Goal: Manage account settings: Manage account settings

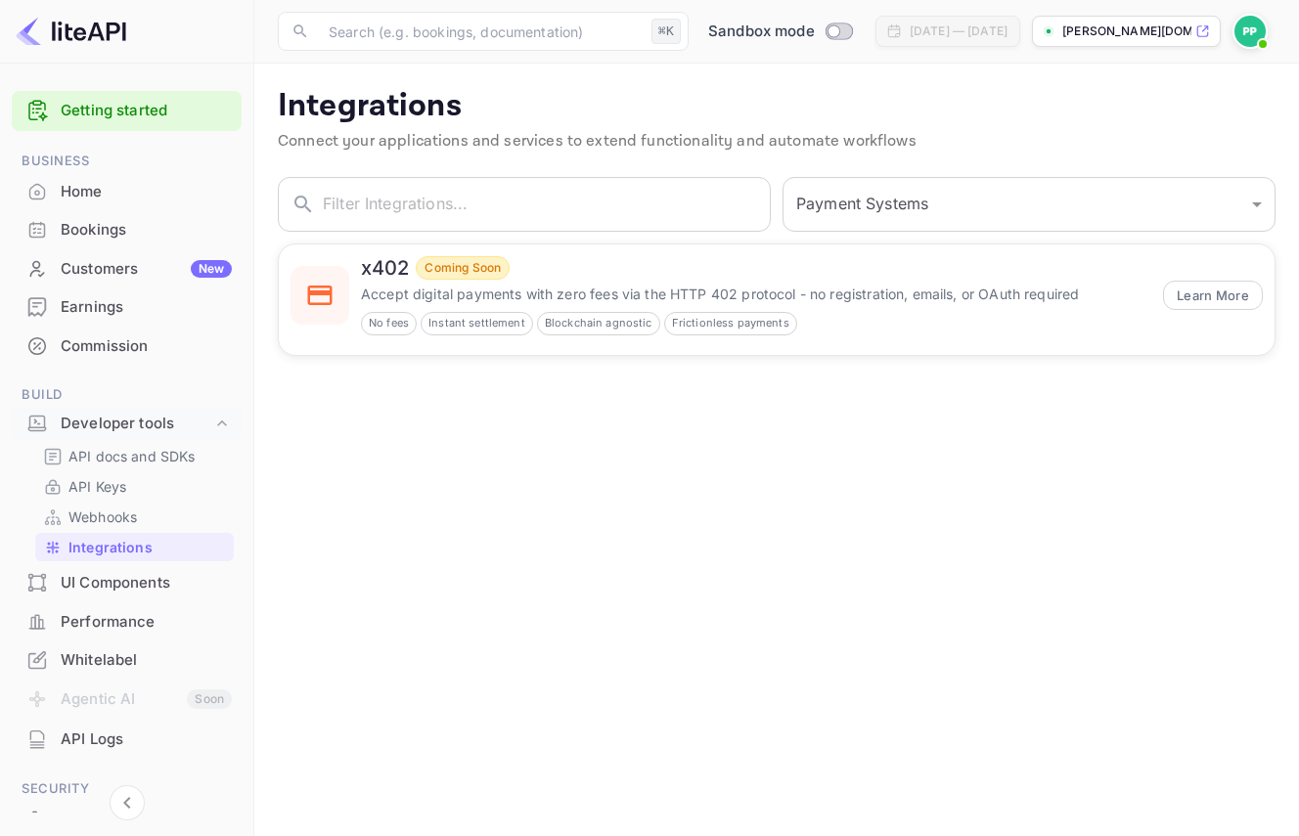
select select "Payment Systems"
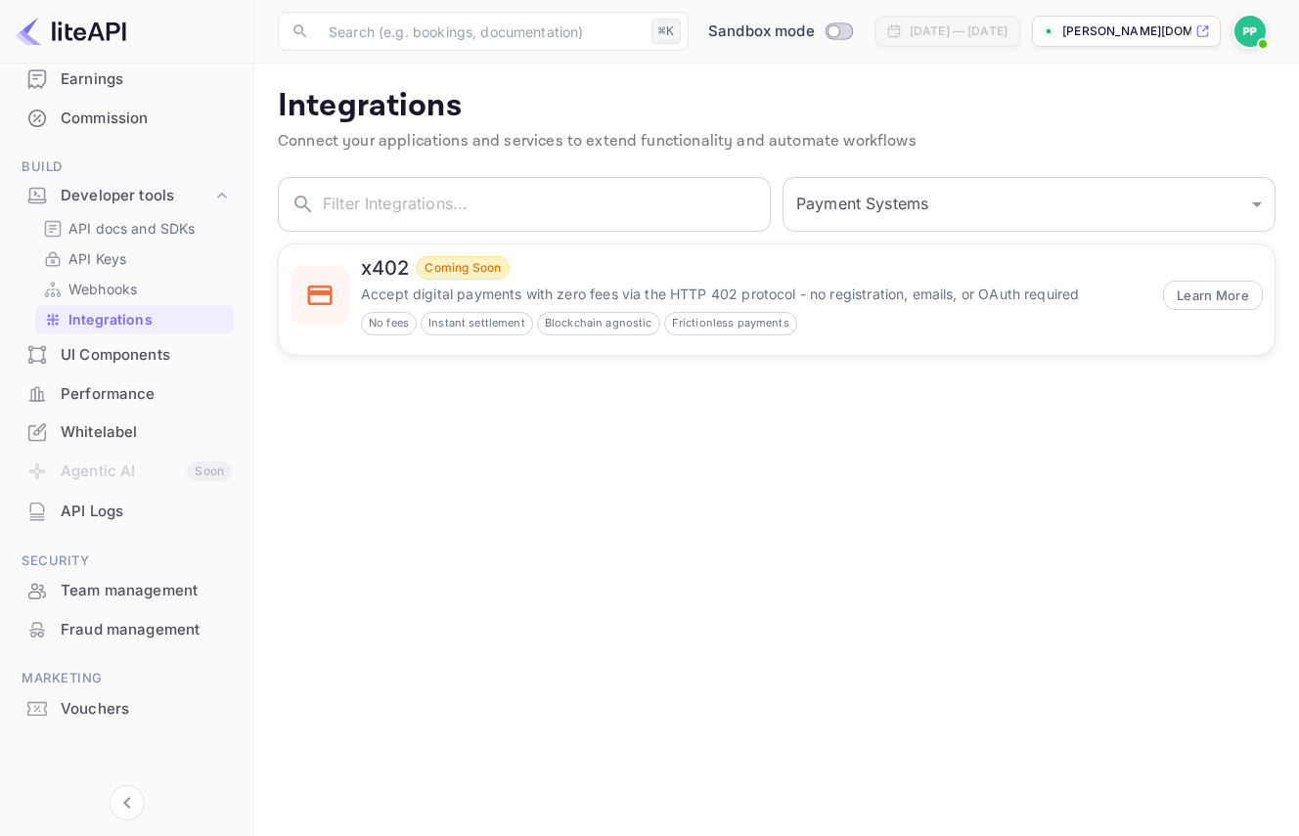
drag, startPoint x: 998, startPoint y: 449, endPoint x: 829, endPoint y: 433, distance: 169.9
click at [998, 449] on main "Integrations Connect your applications and services to extend functionality and…" at bounding box center [776, 450] width 1044 height 773
click at [140, 193] on div "Developer tools" at bounding box center [137, 196] width 152 height 22
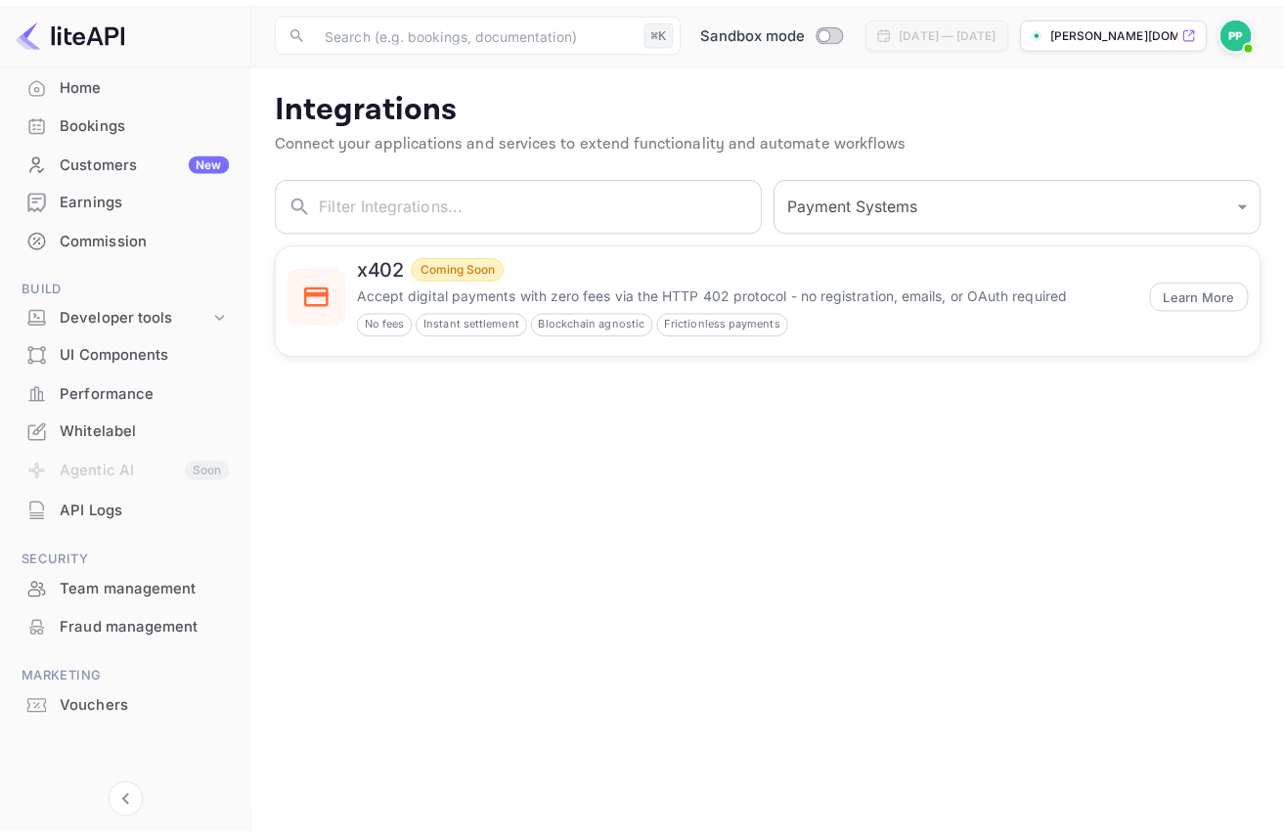
scroll to position [107, 0]
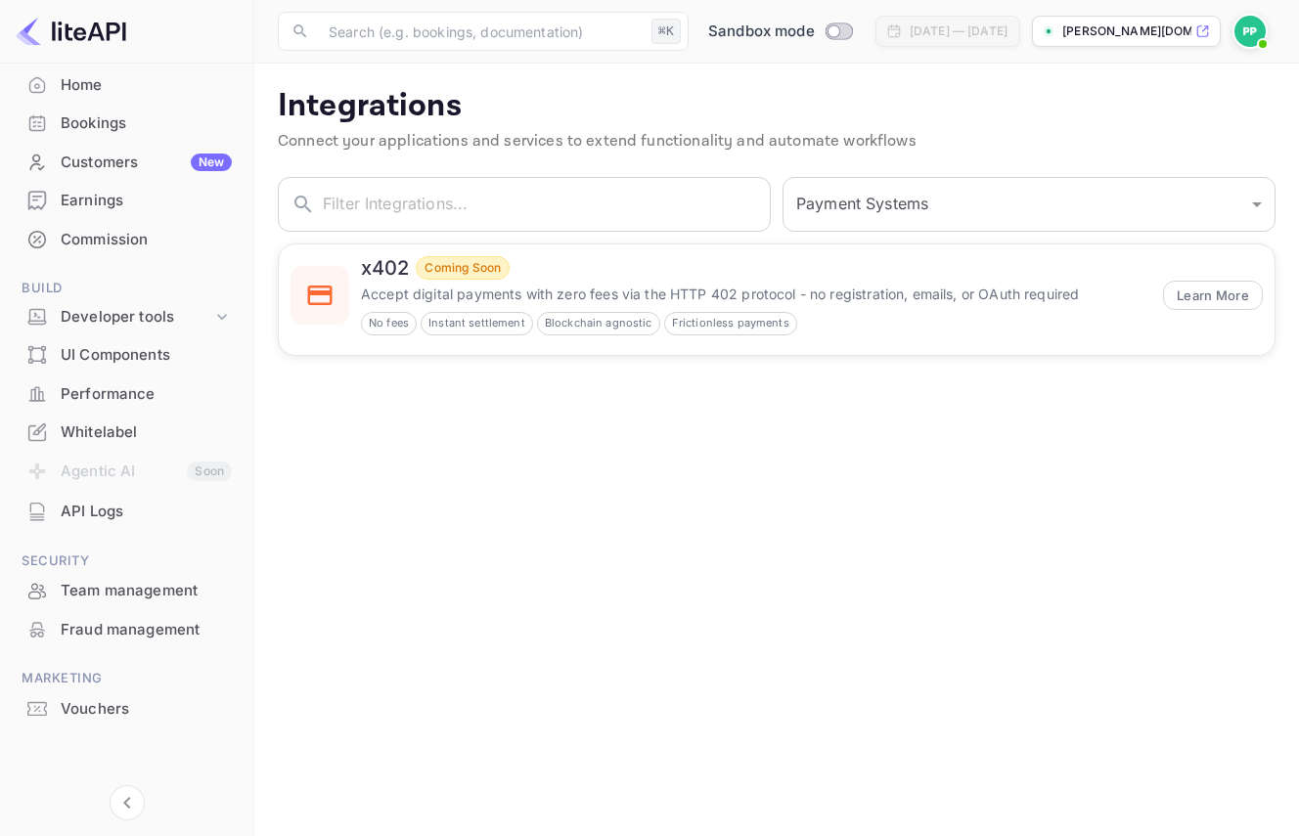
click at [115, 231] on div "Commission" at bounding box center [146, 240] width 171 height 22
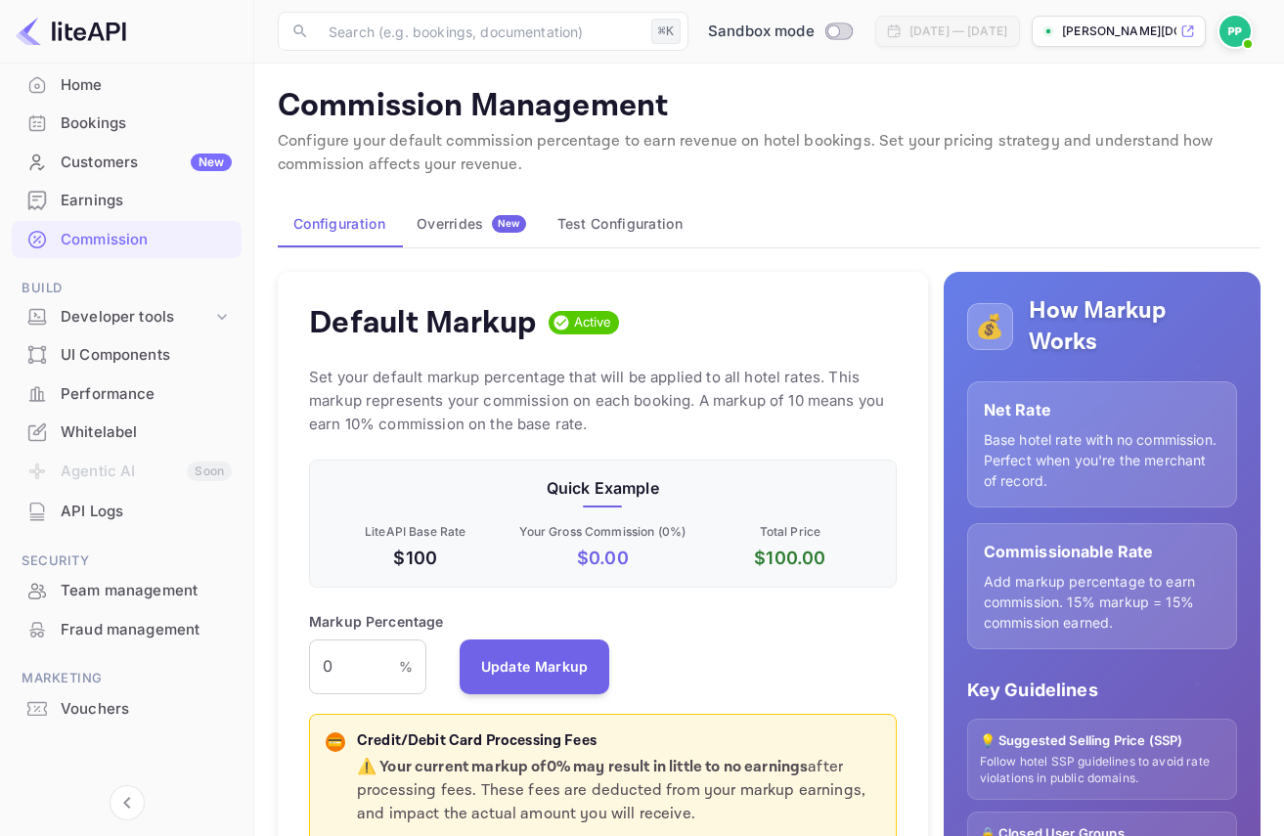
scroll to position [332, 572]
click at [469, 207] on button "Overrides New" at bounding box center [471, 223] width 141 height 47
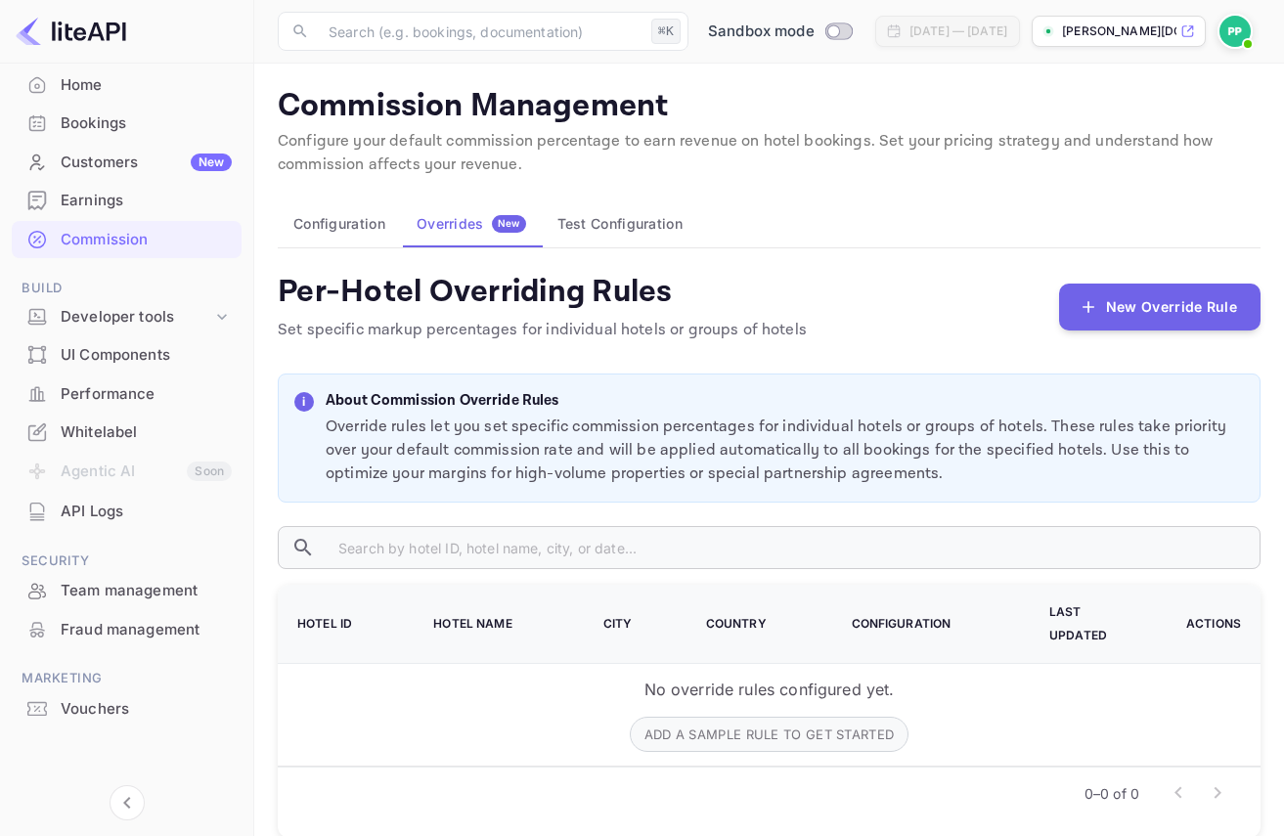
click at [361, 228] on button "Configuration" at bounding box center [339, 223] width 123 height 47
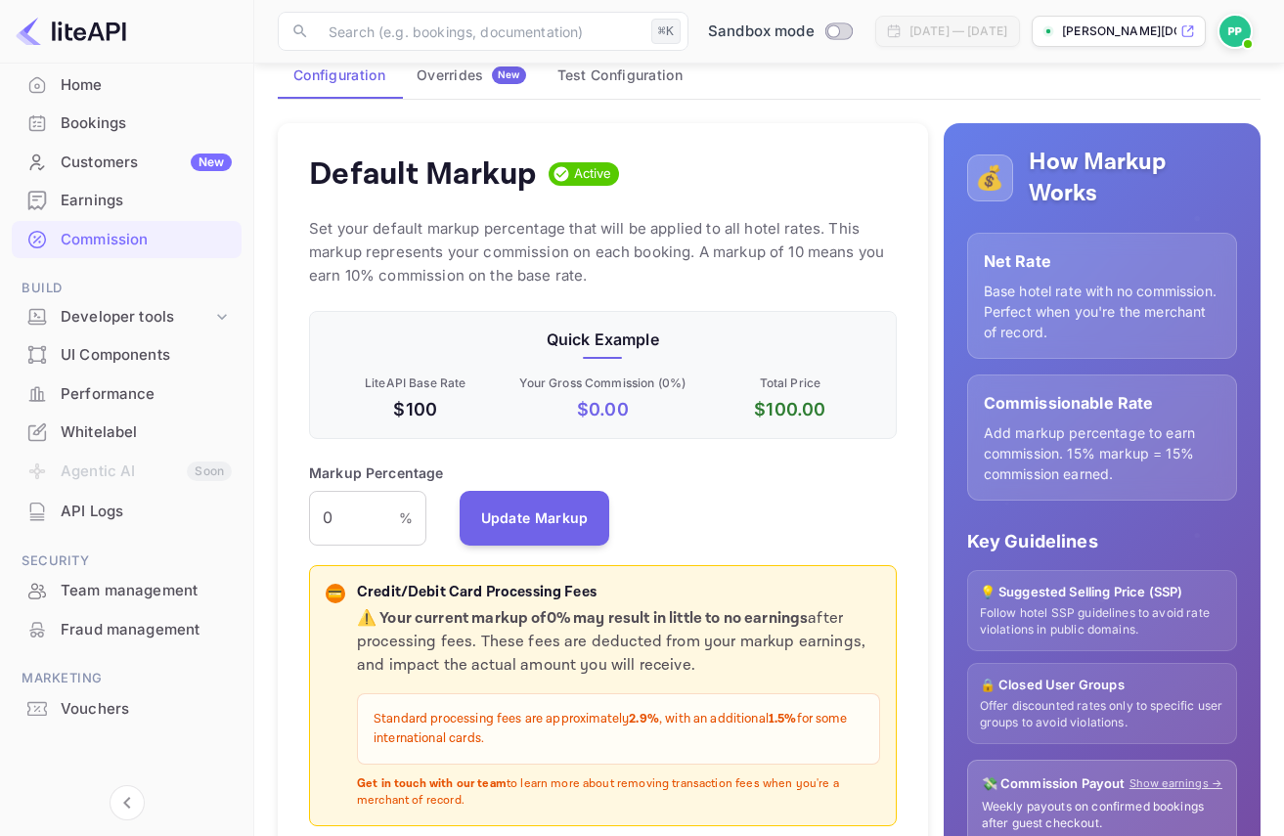
scroll to position [146, 0]
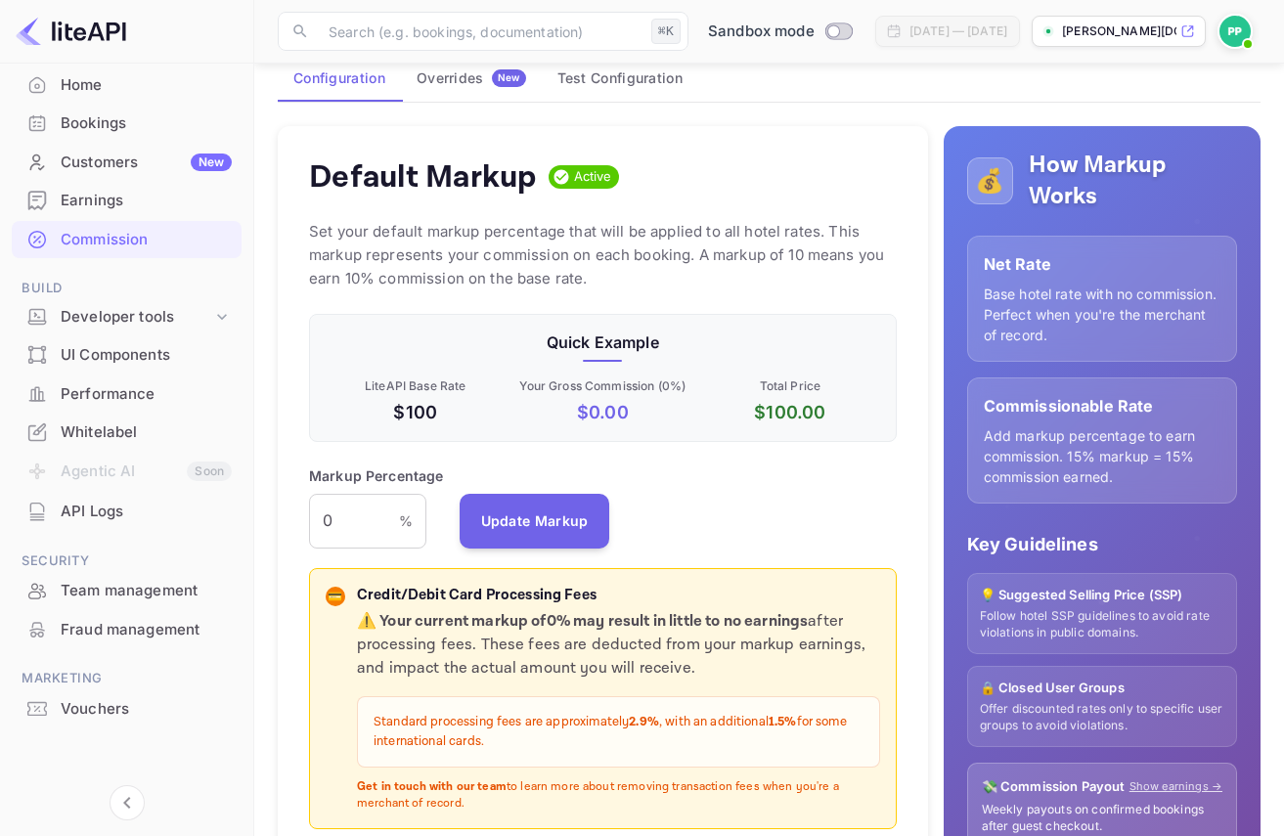
click at [94, 117] on div "Bookings" at bounding box center [146, 123] width 171 height 22
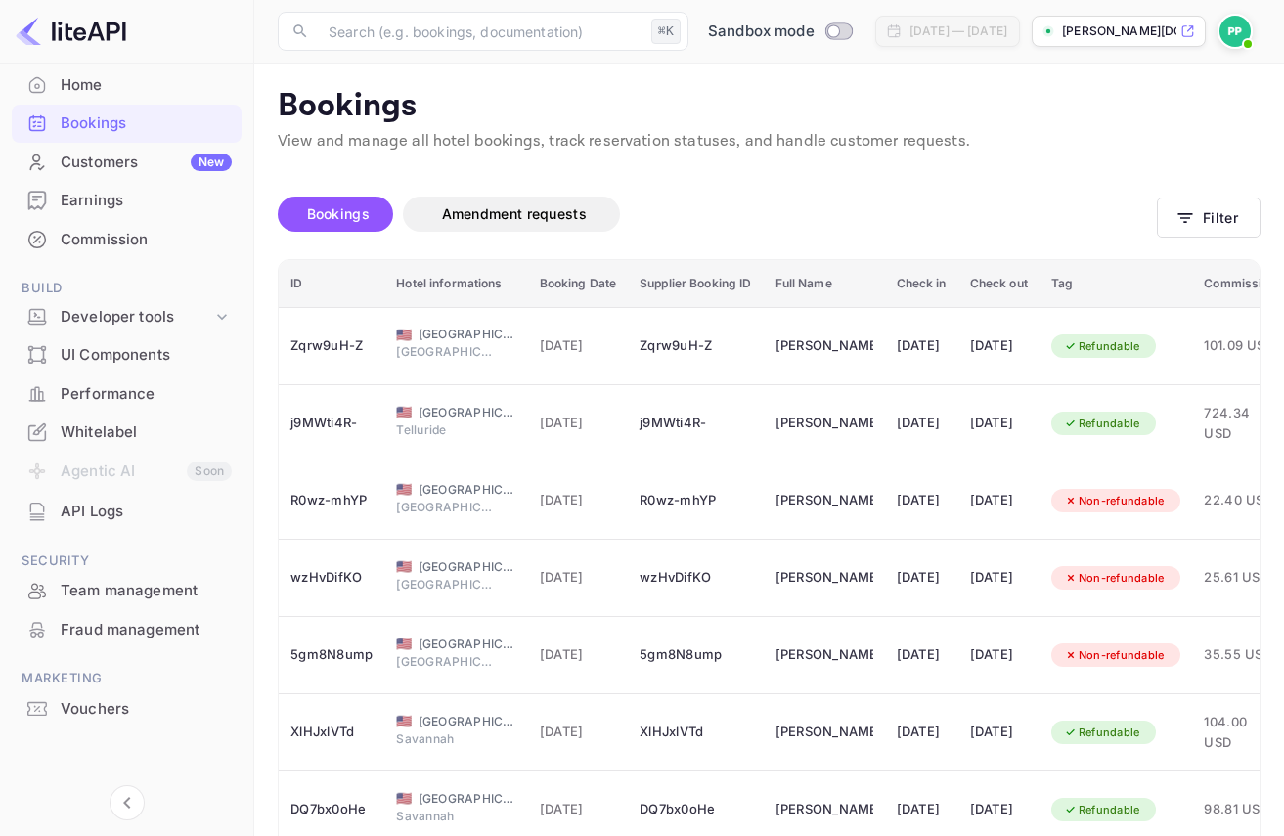
click at [105, 200] on div "Earnings" at bounding box center [146, 201] width 171 height 22
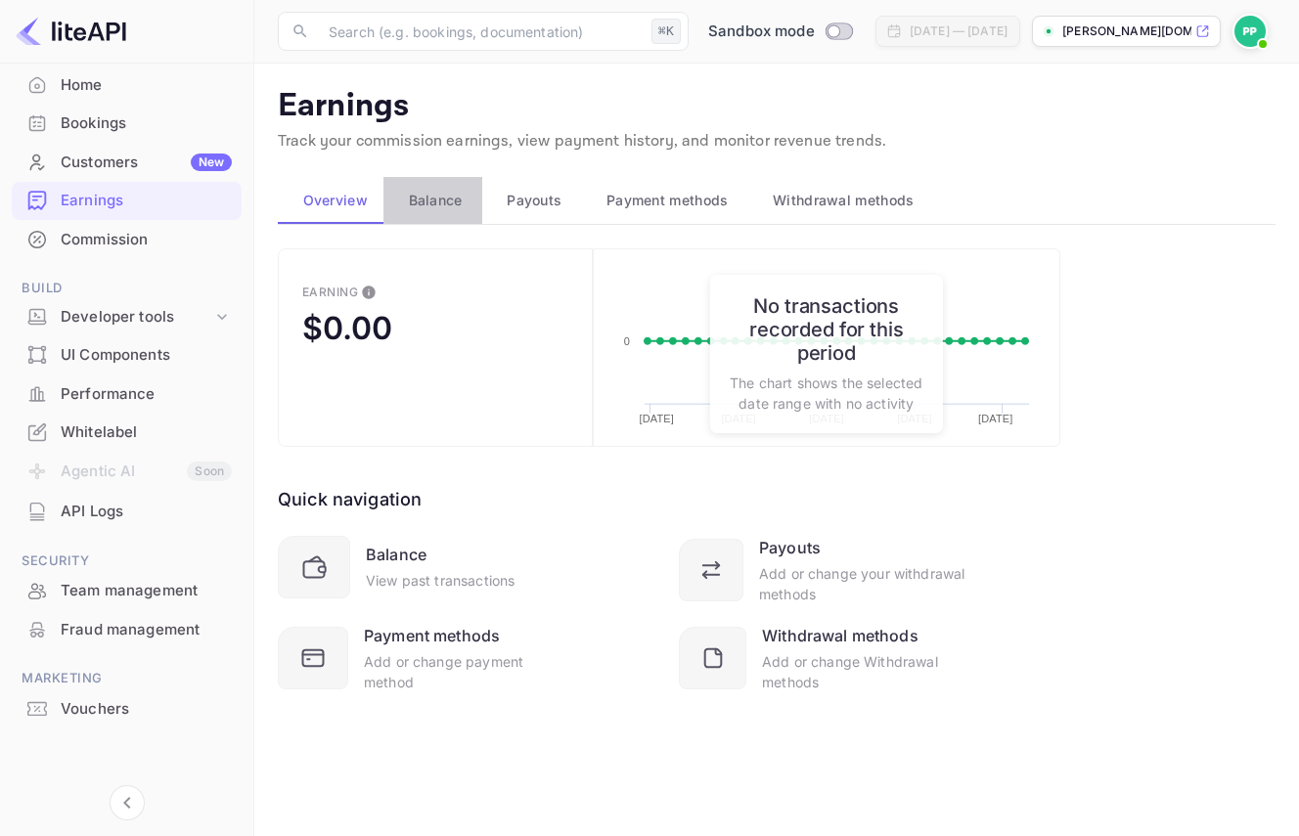
click at [432, 202] on span "Balance" at bounding box center [436, 200] width 54 height 23
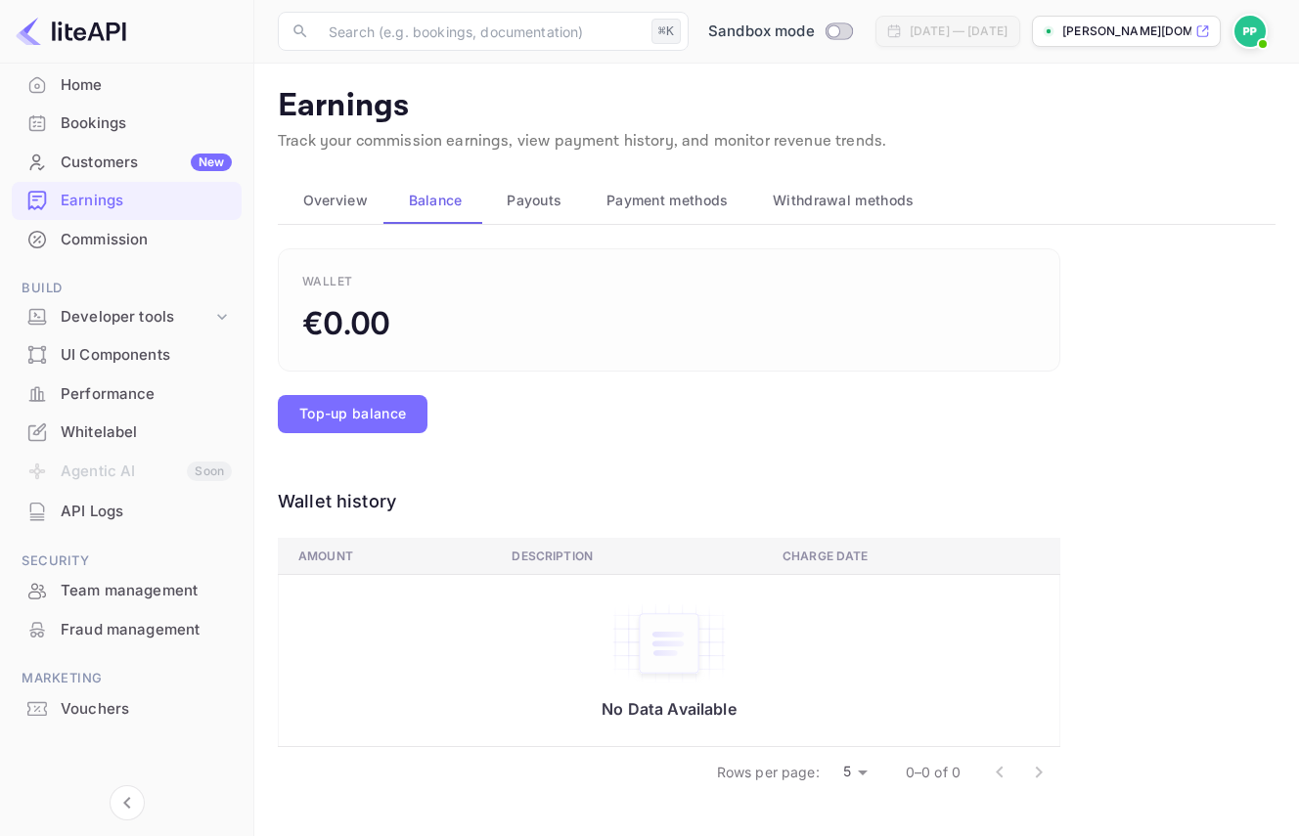
click at [548, 207] on span "Payouts" at bounding box center [534, 200] width 55 height 23
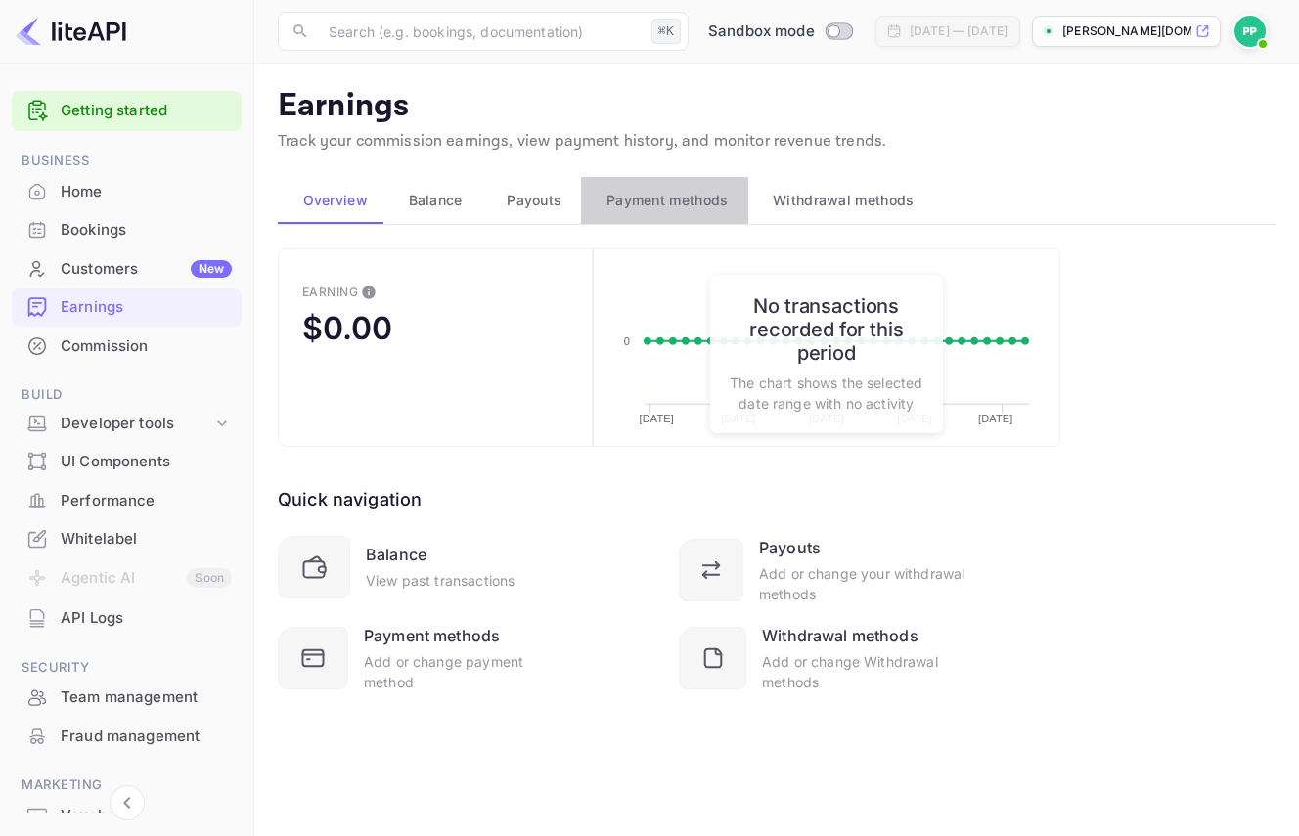
click at [692, 199] on span "Payment methods" at bounding box center [667, 200] width 122 height 23
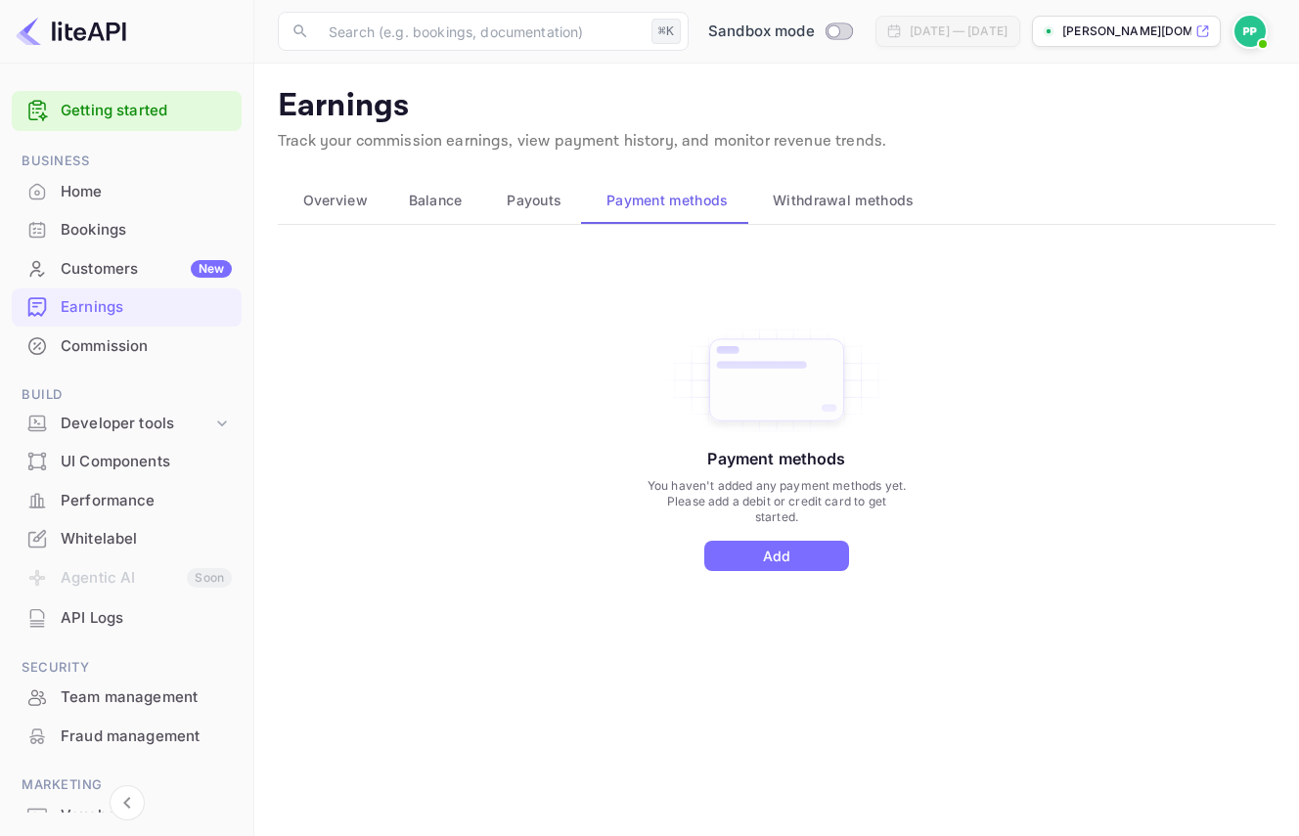
click at [888, 202] on span "Withdrawal methods" at bounding box center [843, 200] width 141 height 23
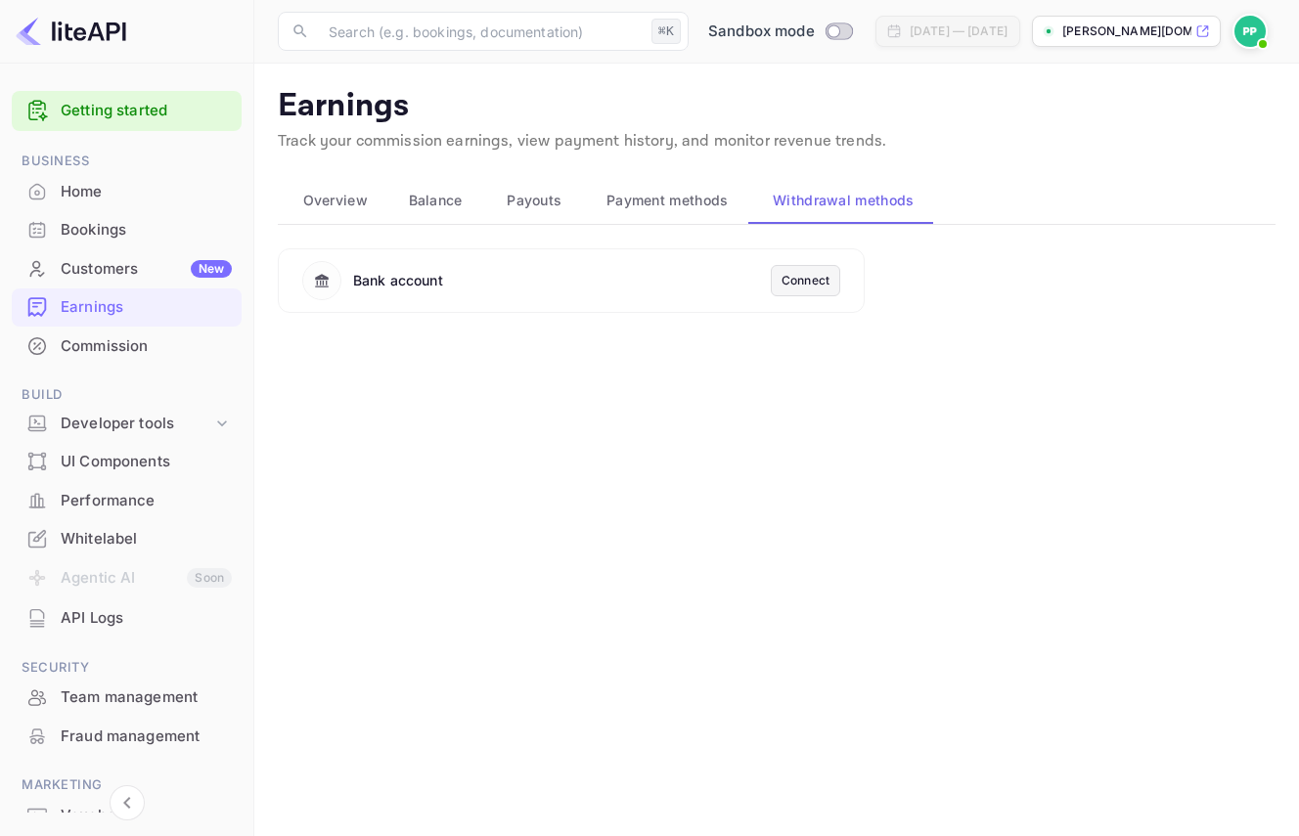
click at [653, 204] on span "Payment methods" at bounding box center [667, 200] width 122 height 23
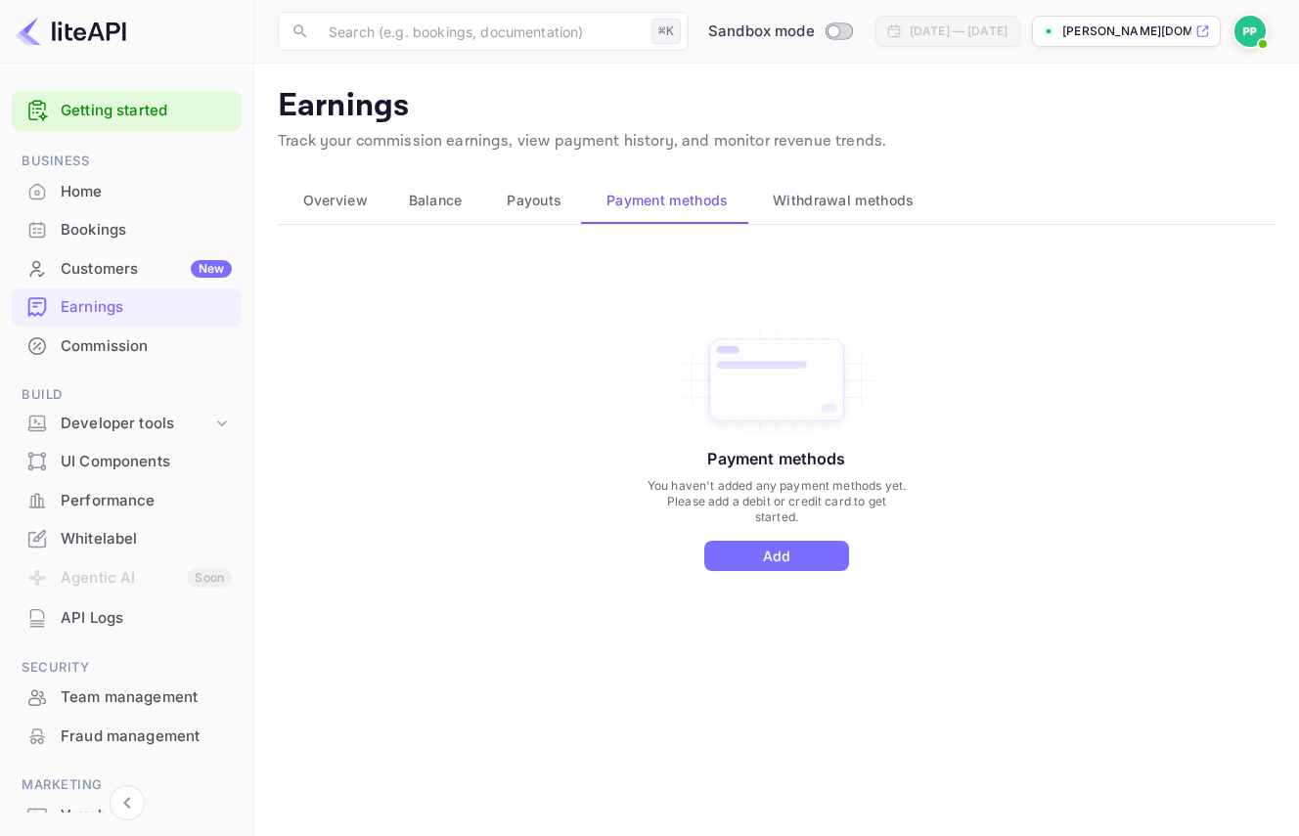
click at [521, 201] on span "Payouts" at bounding box center [534, 200] width 55 height 23
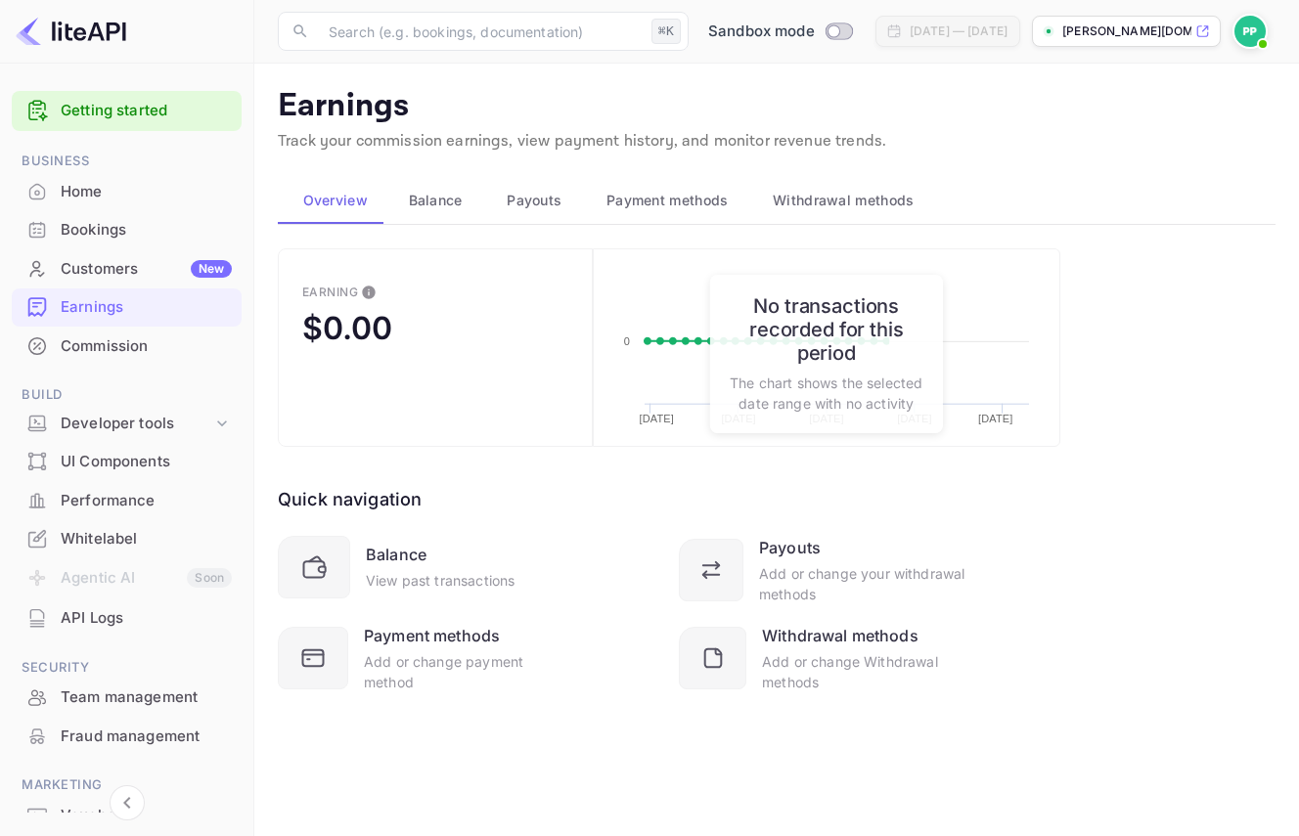
click at [841, 203] on span "Withdrawal methods" at bounding box center [843, 200] width 141 height 23
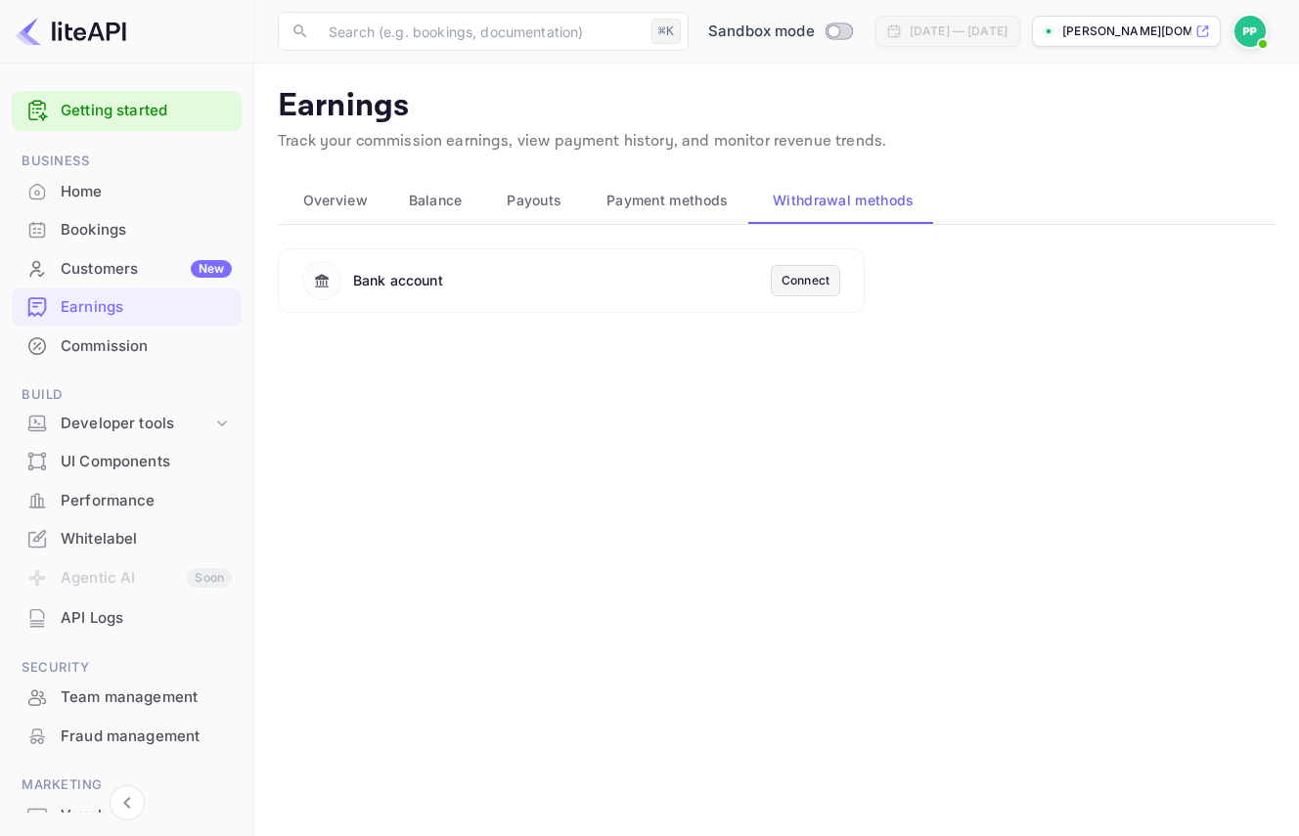
click at [805, 272] on div "Connect" at bounding box center [805, 281] width 48 height 18
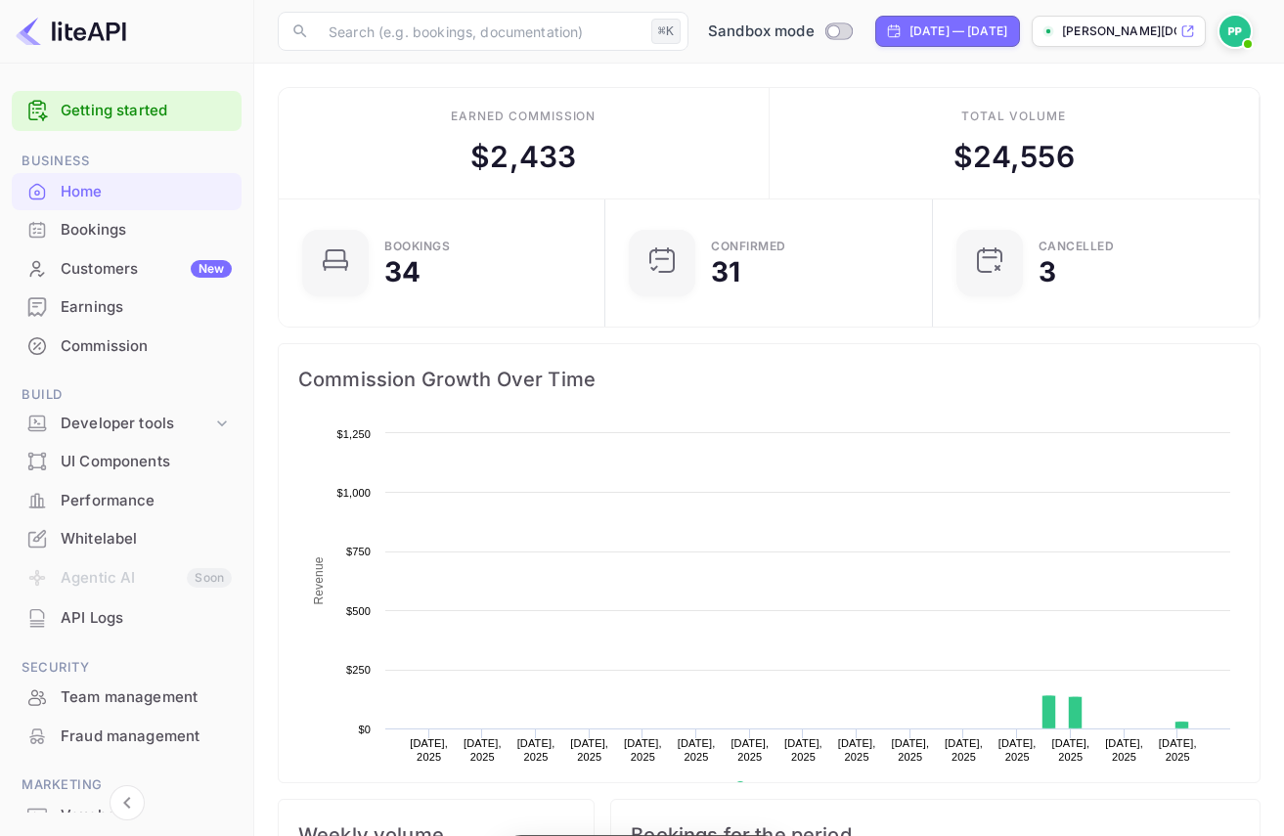
scroll to position [303, 301]
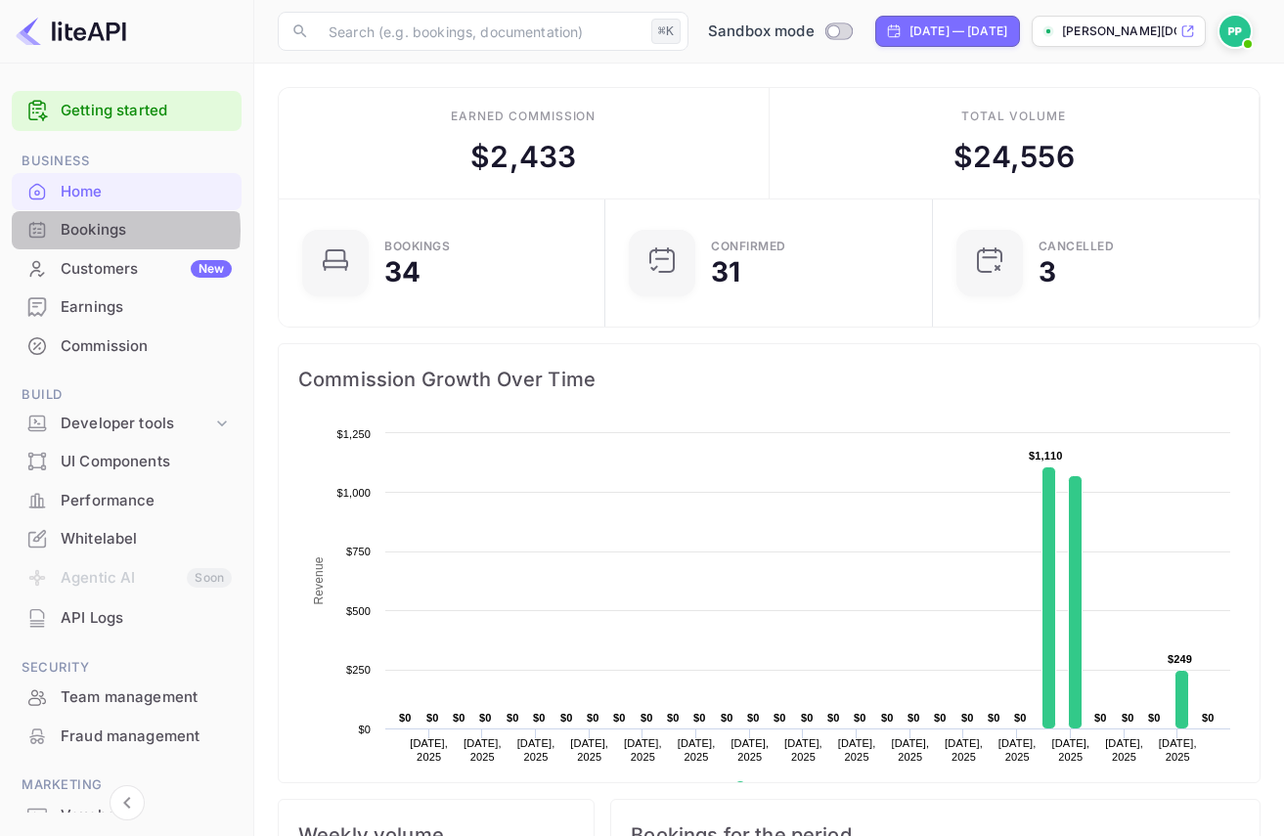
click at [96, 230] on div "Bookings" at bounding box center [146, 230] width 171 height 22
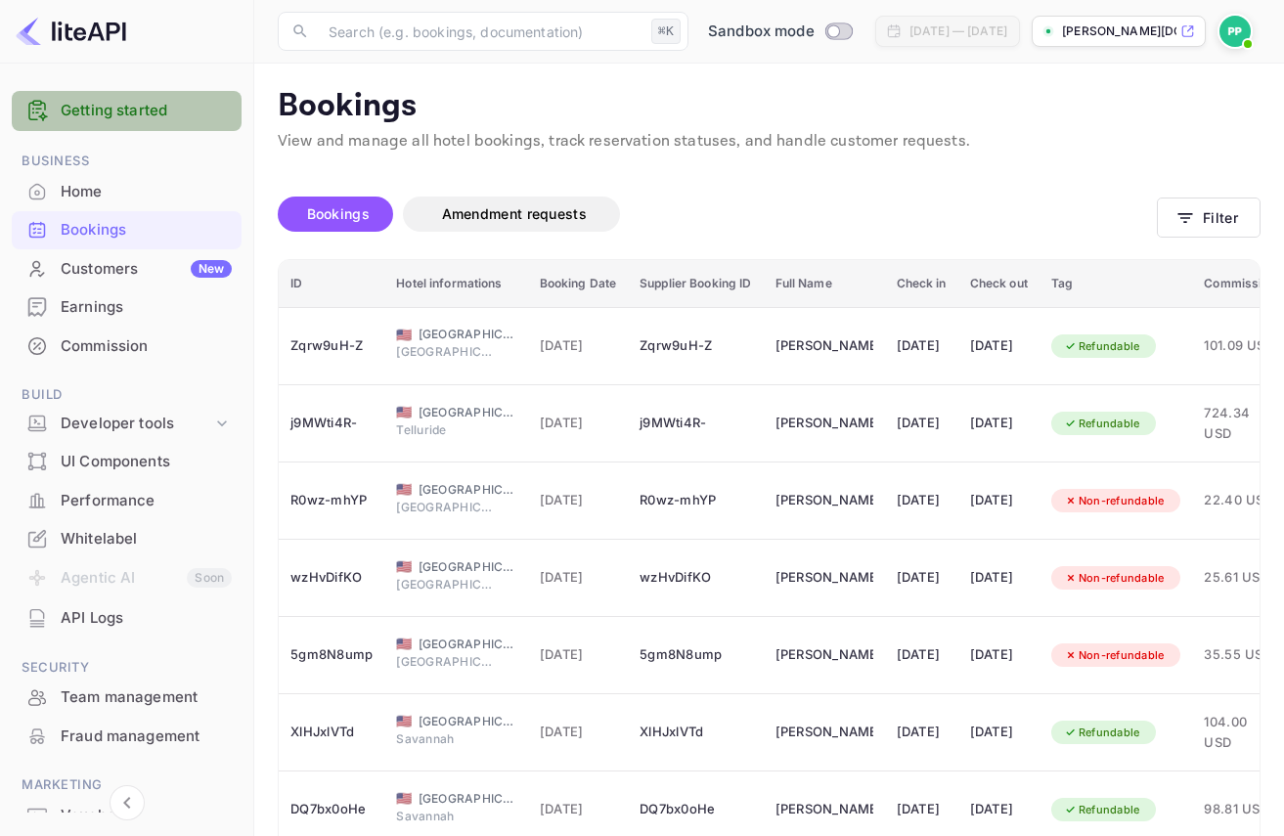
click at [130, 114] on link "Getting started" at bounding box center [146, 111] width 171 height 22
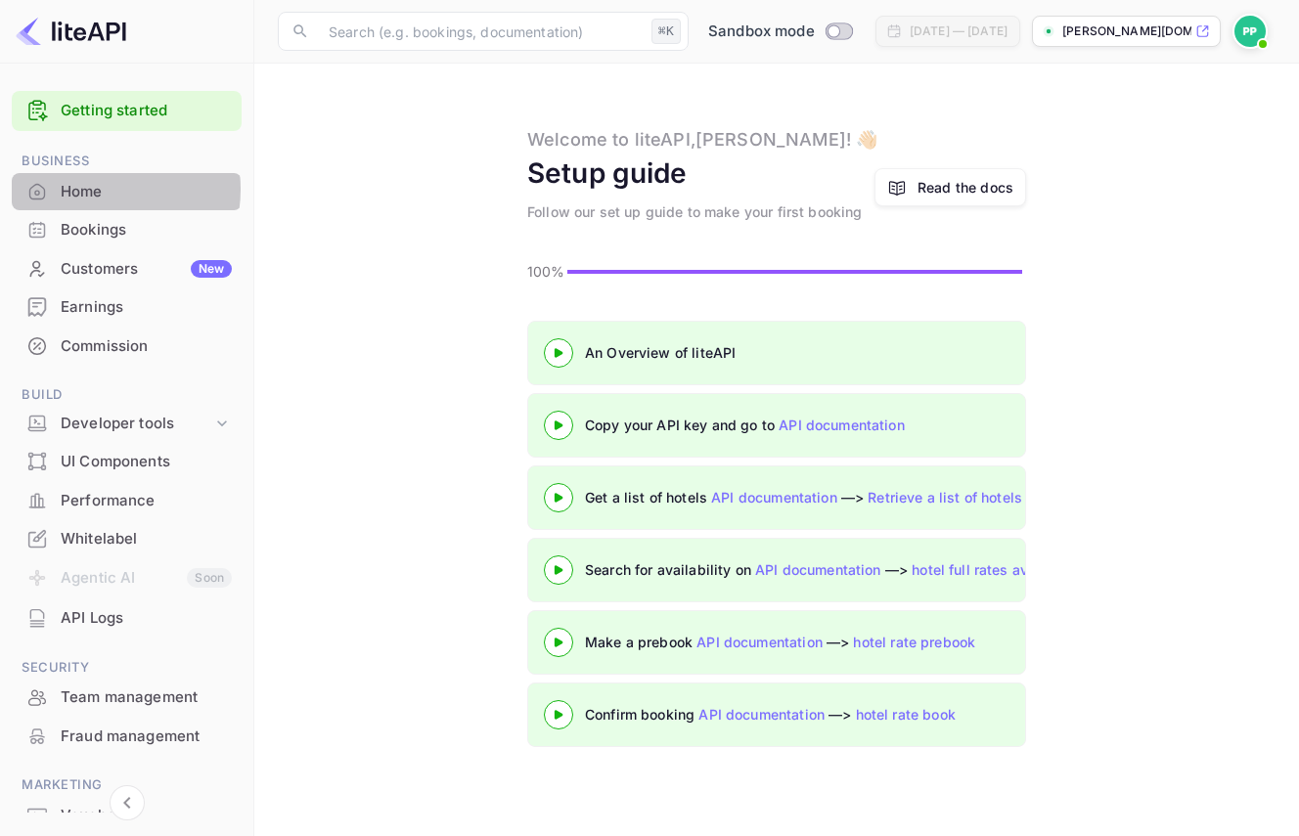
click at [84, 189] on div "Home" at bounding box center [146, 192] width 171 height 22
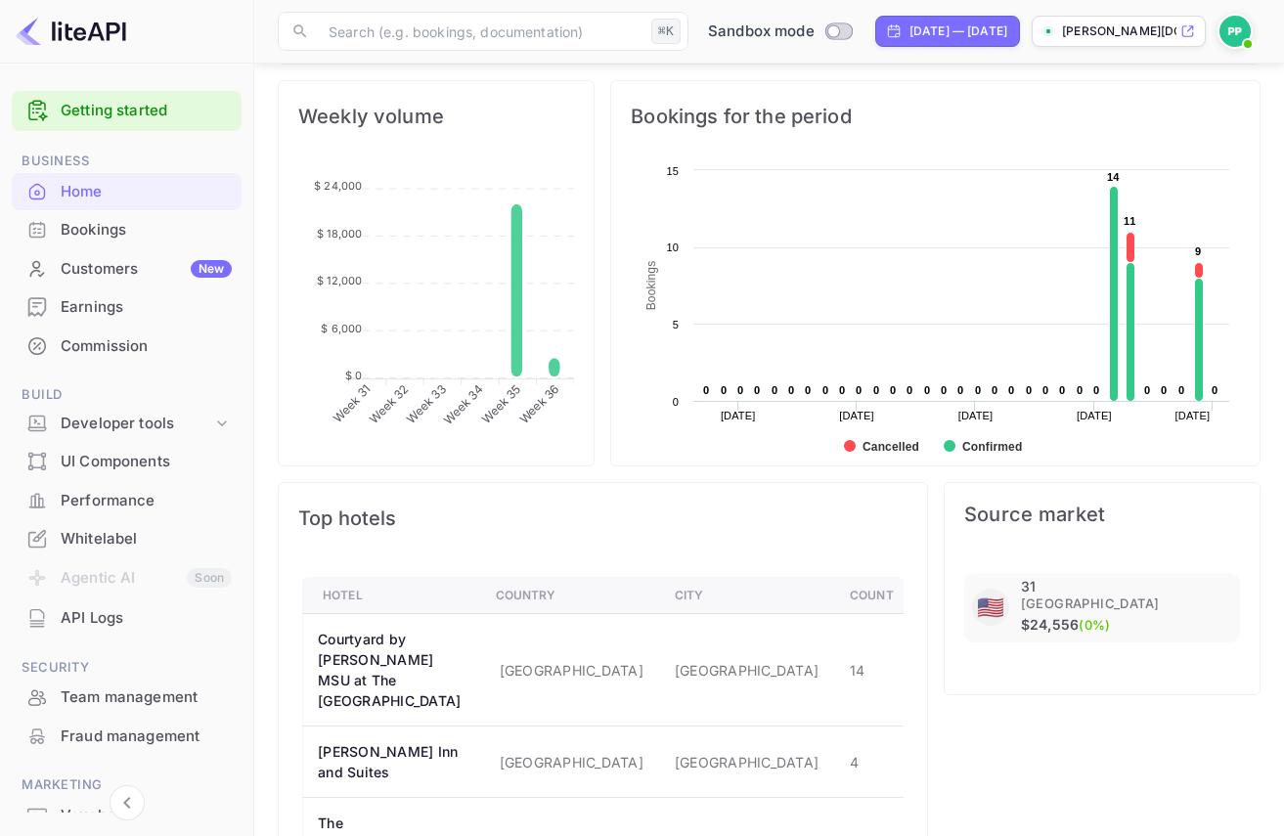
scroll to position [498, 0]
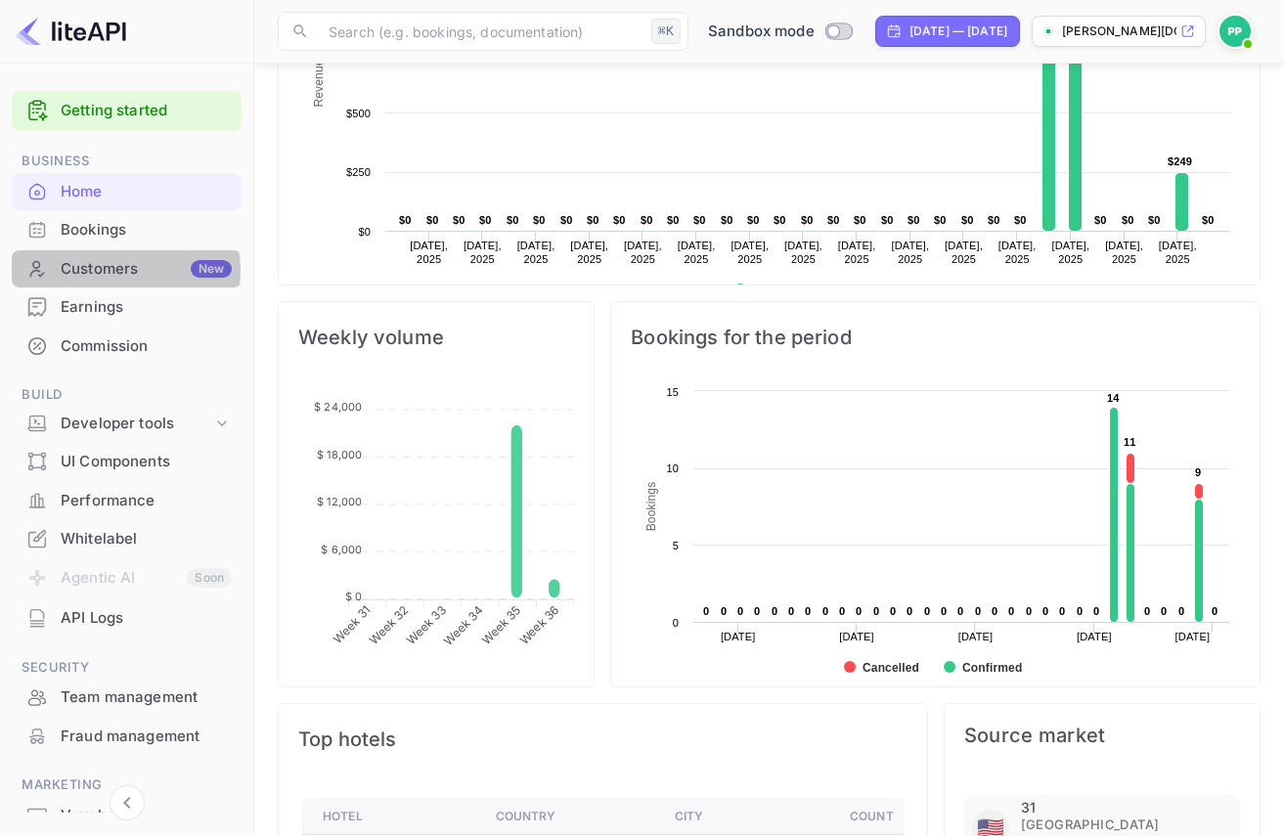
click at [120, 270] on div "Customers New" at bounding box center [146, 269] width 171 height 22
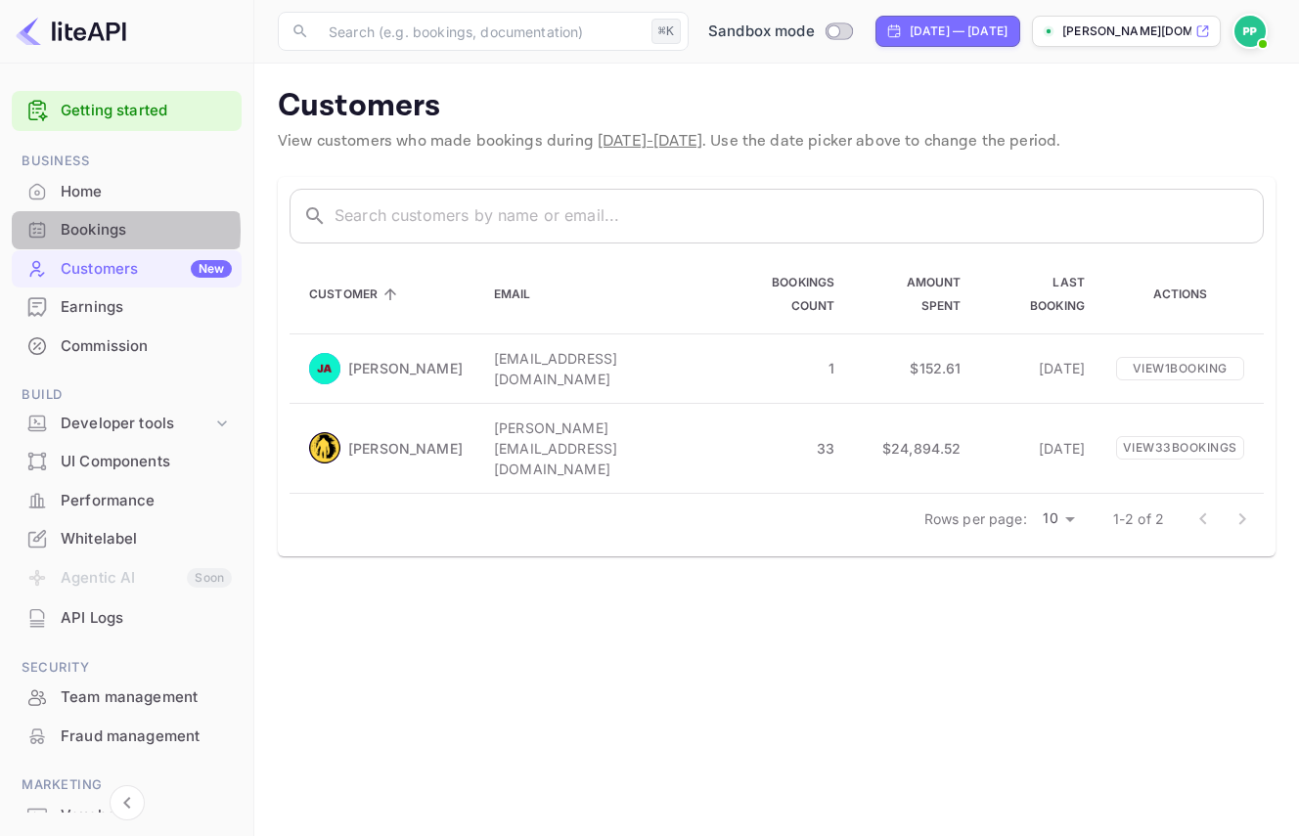
click at [100, 231] on div "Bookings" at bounding box center [146, 230] width 171 height 22
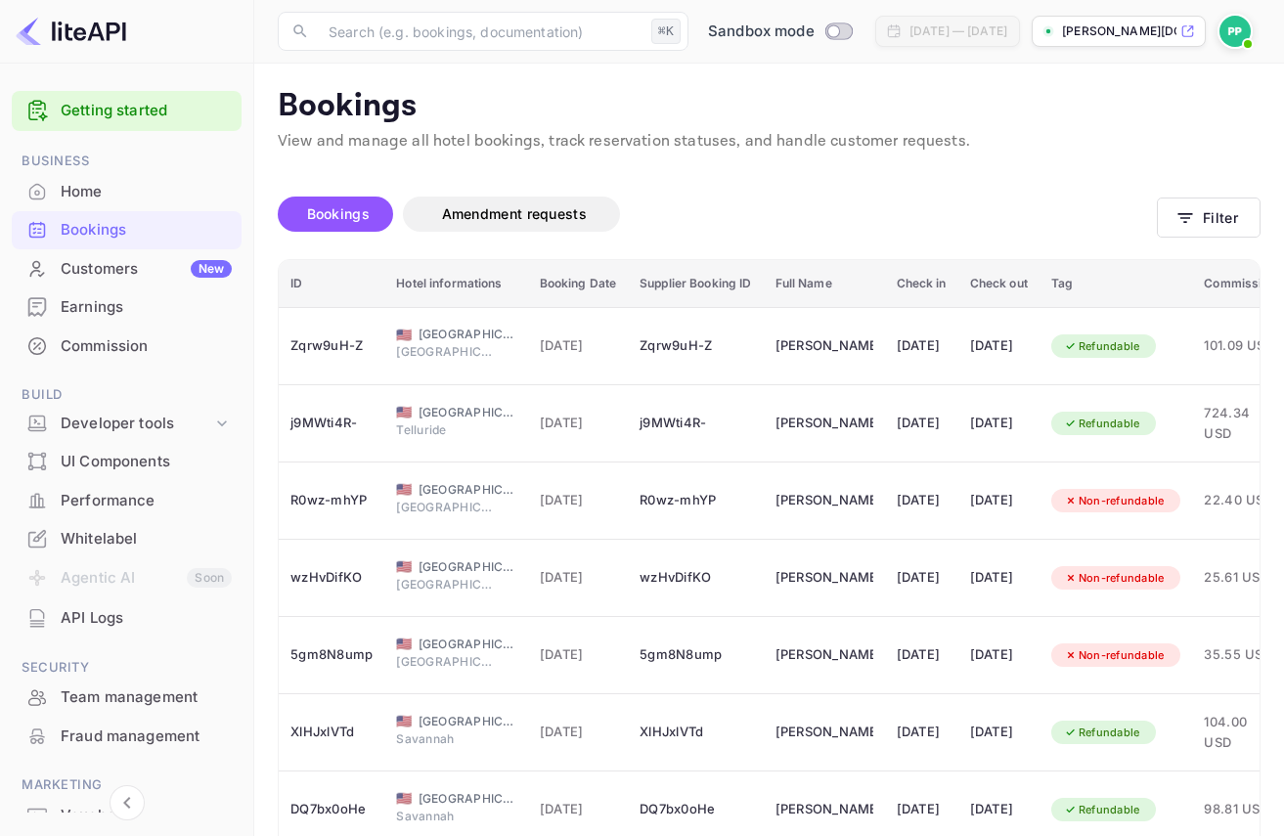
click at [1155, 27] on p "[PERSON_NAME][DOMAIN_NAME]..." at bounding box center [1119, 31] width 114 height 18
click at [1227, 35] on img at bounding box center [1234, 31] width 31 height 31
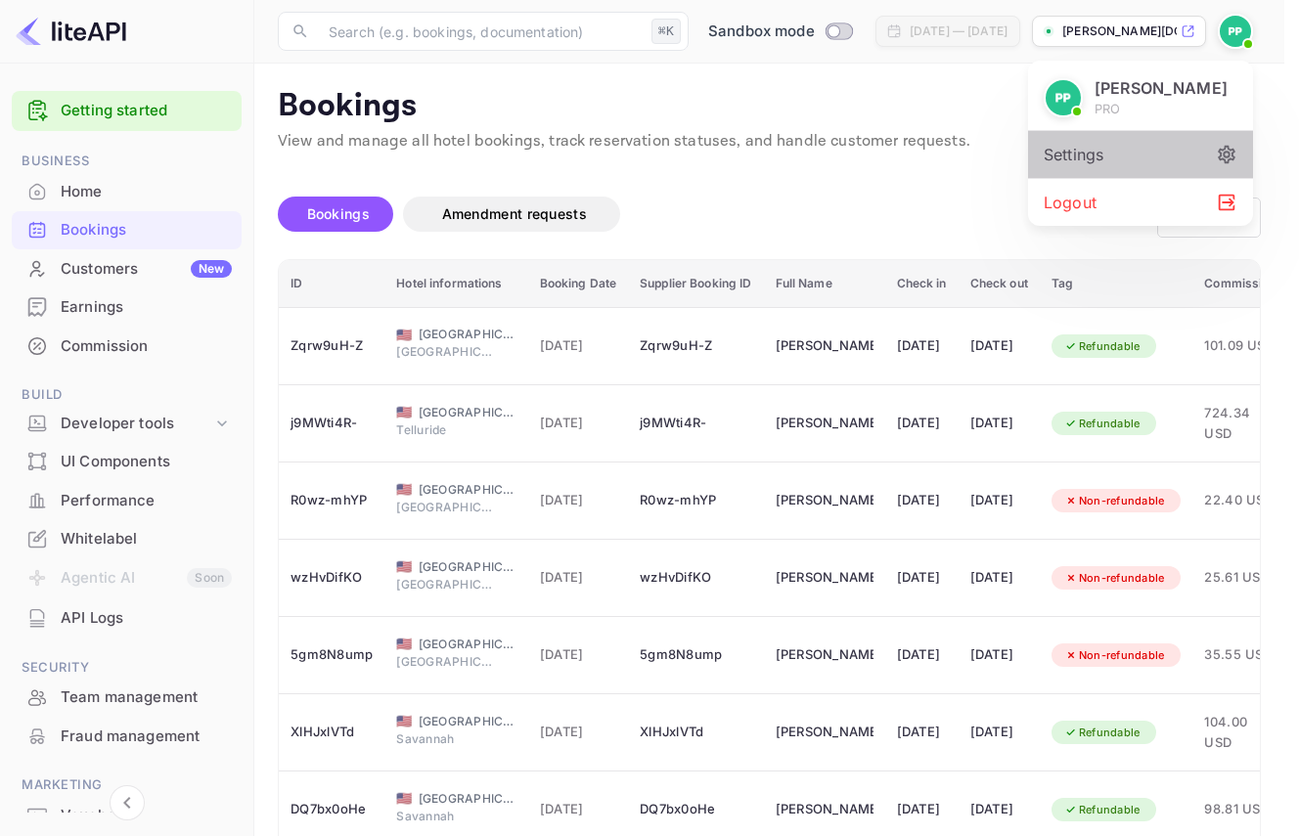
click at [1075, 156] on div "Settings" at bounding box center [1140, 154] width 225 height 47
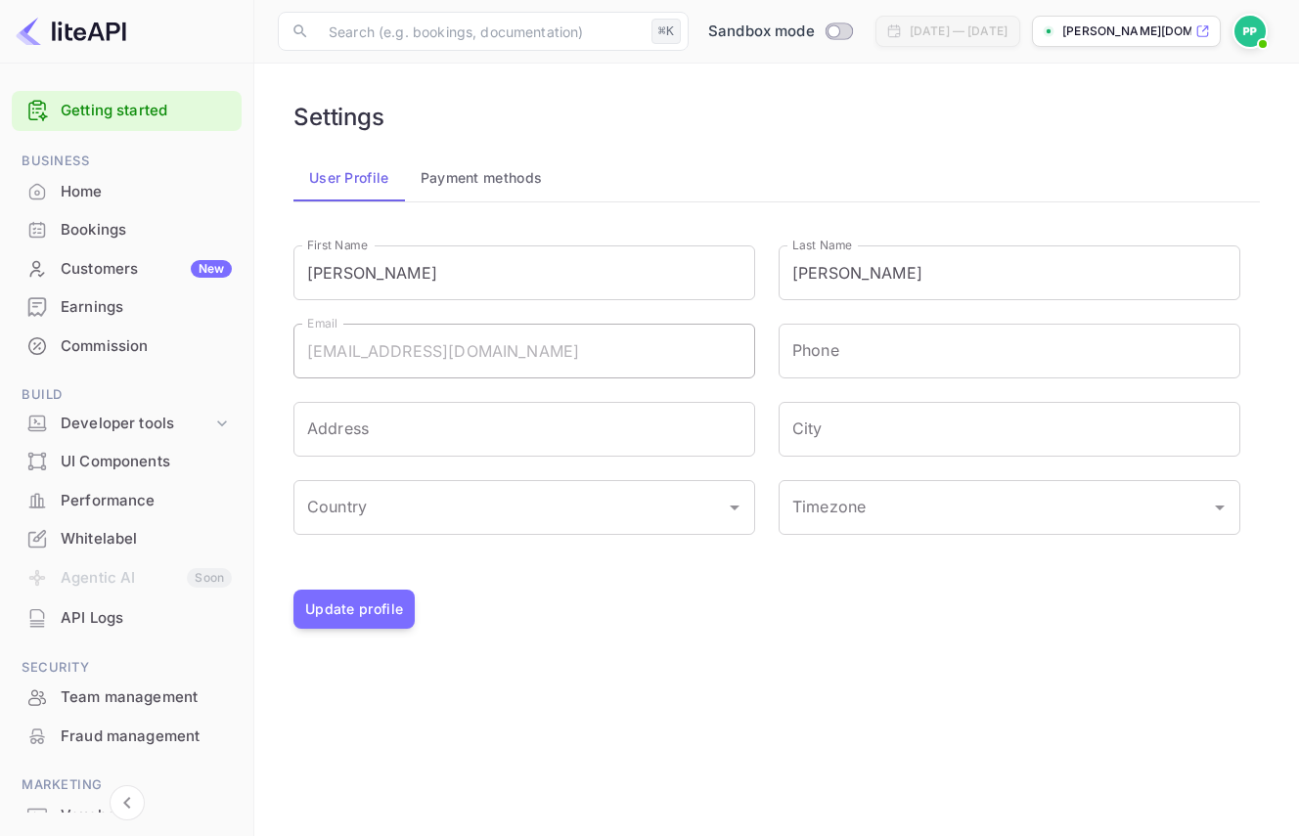
click at [474, 179] on button "Payment methods" at bounding box center [482, 178] width 154 height 47
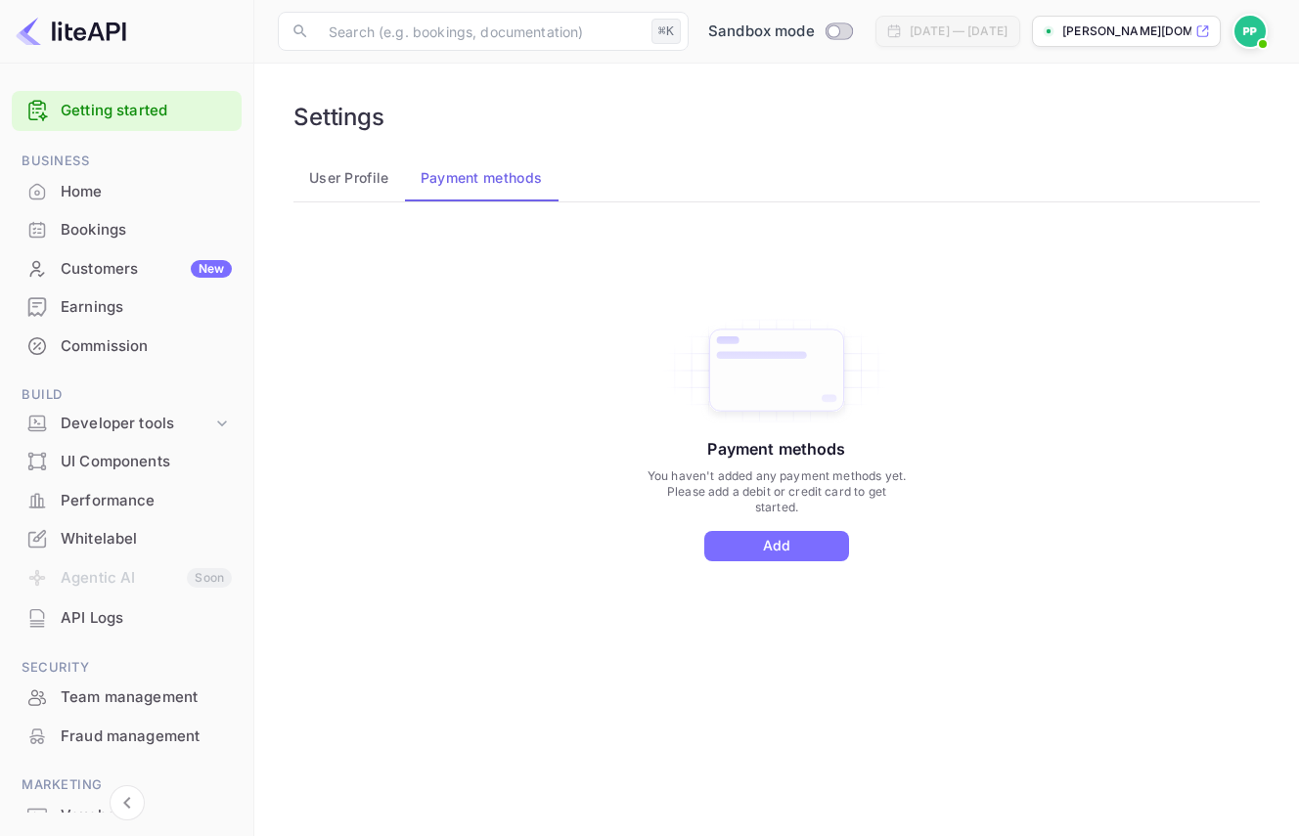
click at [671, 112] on div "Settings" at bounding box center [776, 117] width 966 height 28
click at [796, 545] on button "Add" at bounding box center [776, 546] width 145 height 30
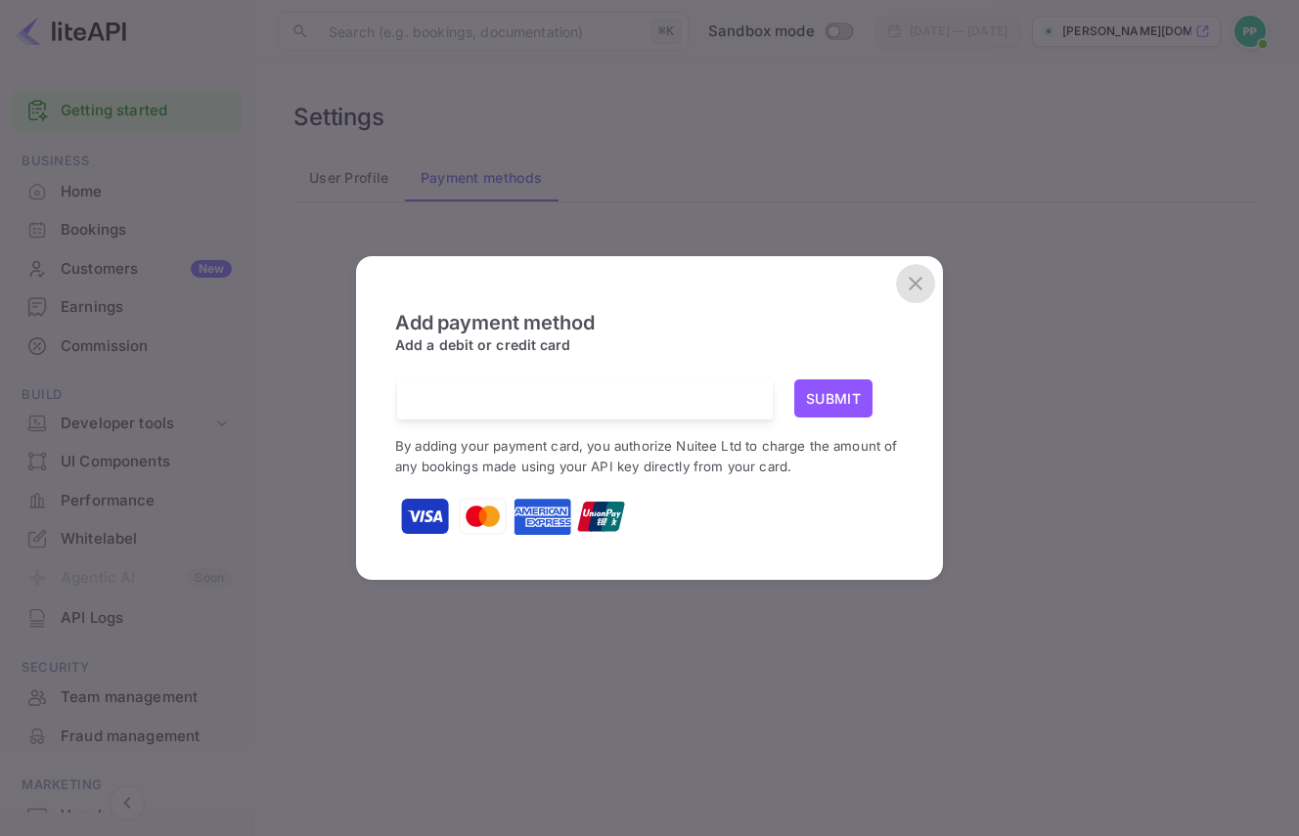
click at [917, 282] on icon "close" at bounding box center [915, 284] width 14 height 14
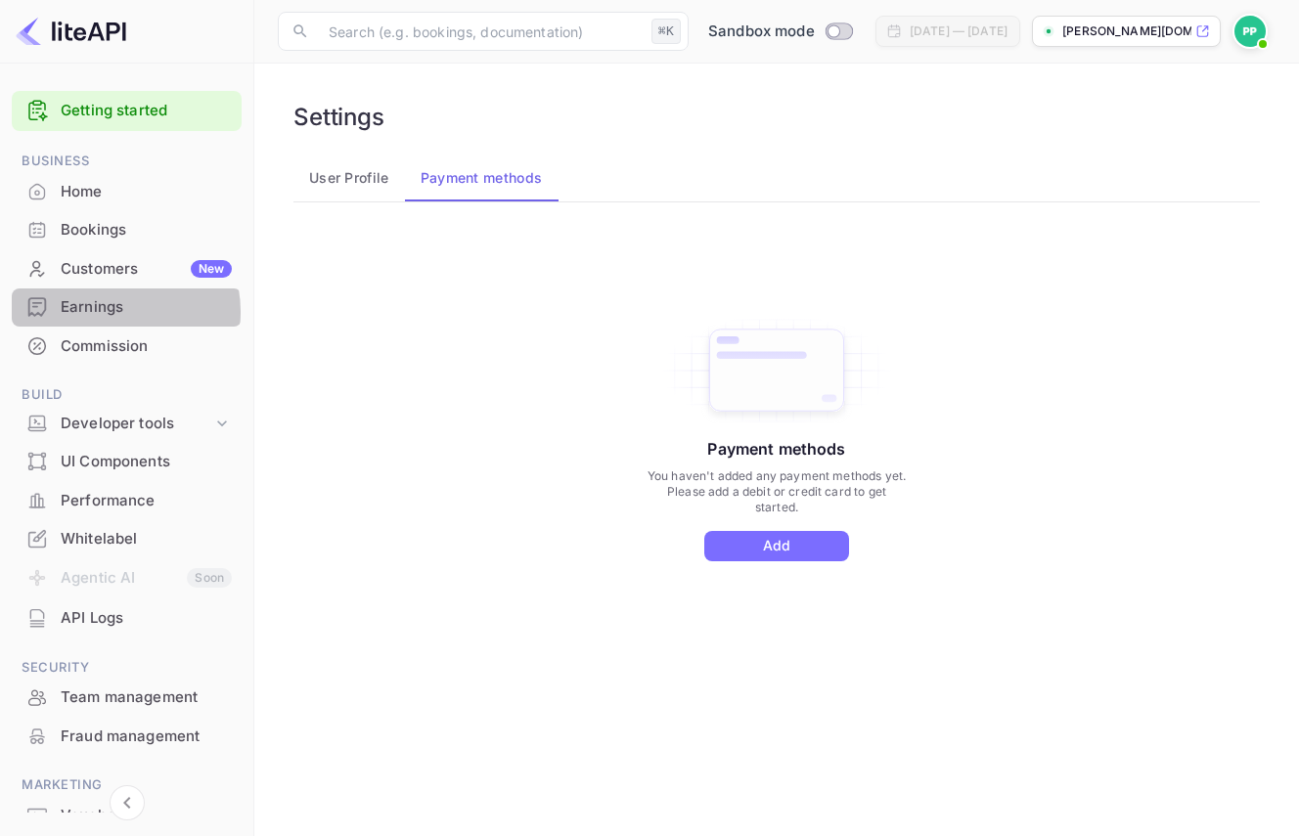
click at [105, 312] on div "Earnings" at bounding box center [146, 307] width 171 height 22
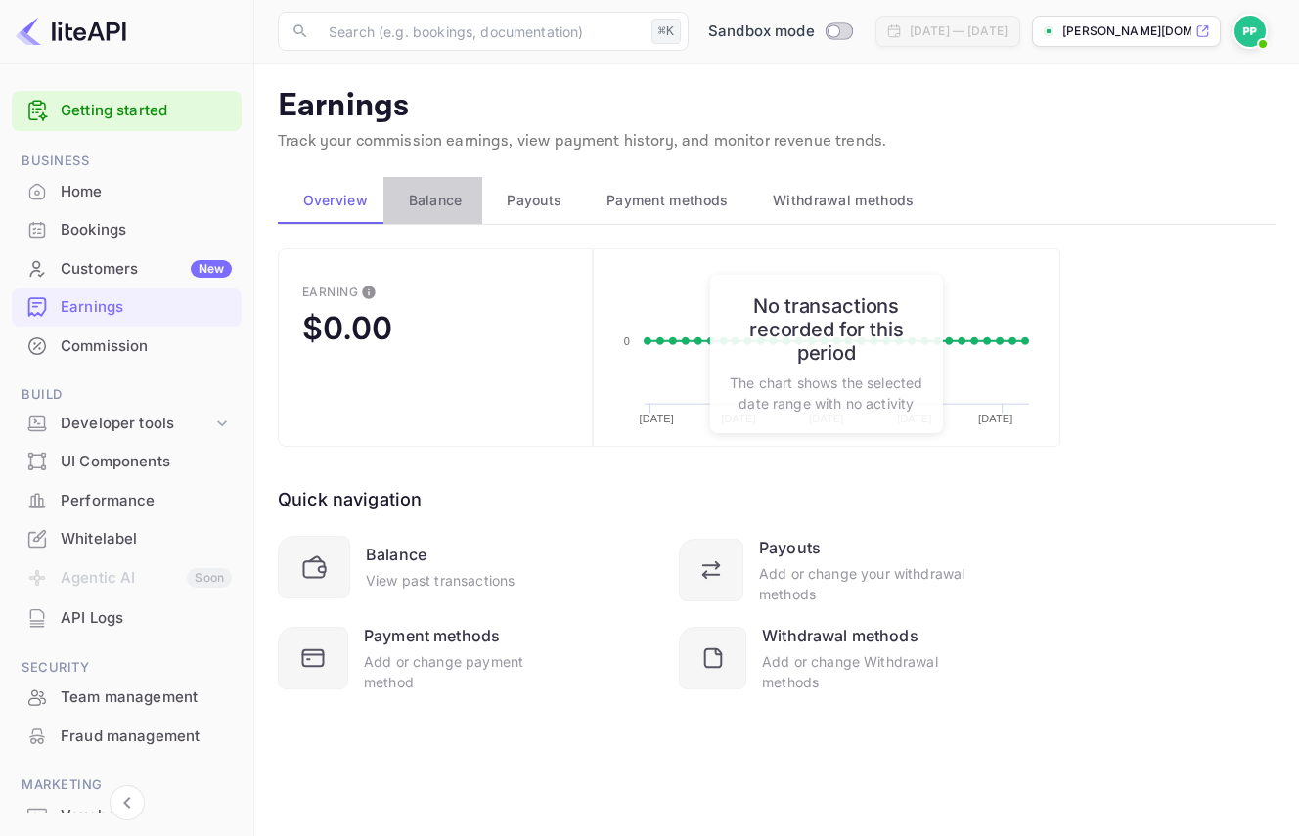
click at [432, 204] on span "Balance" at bounding box center [436, 200] width 54 height 23
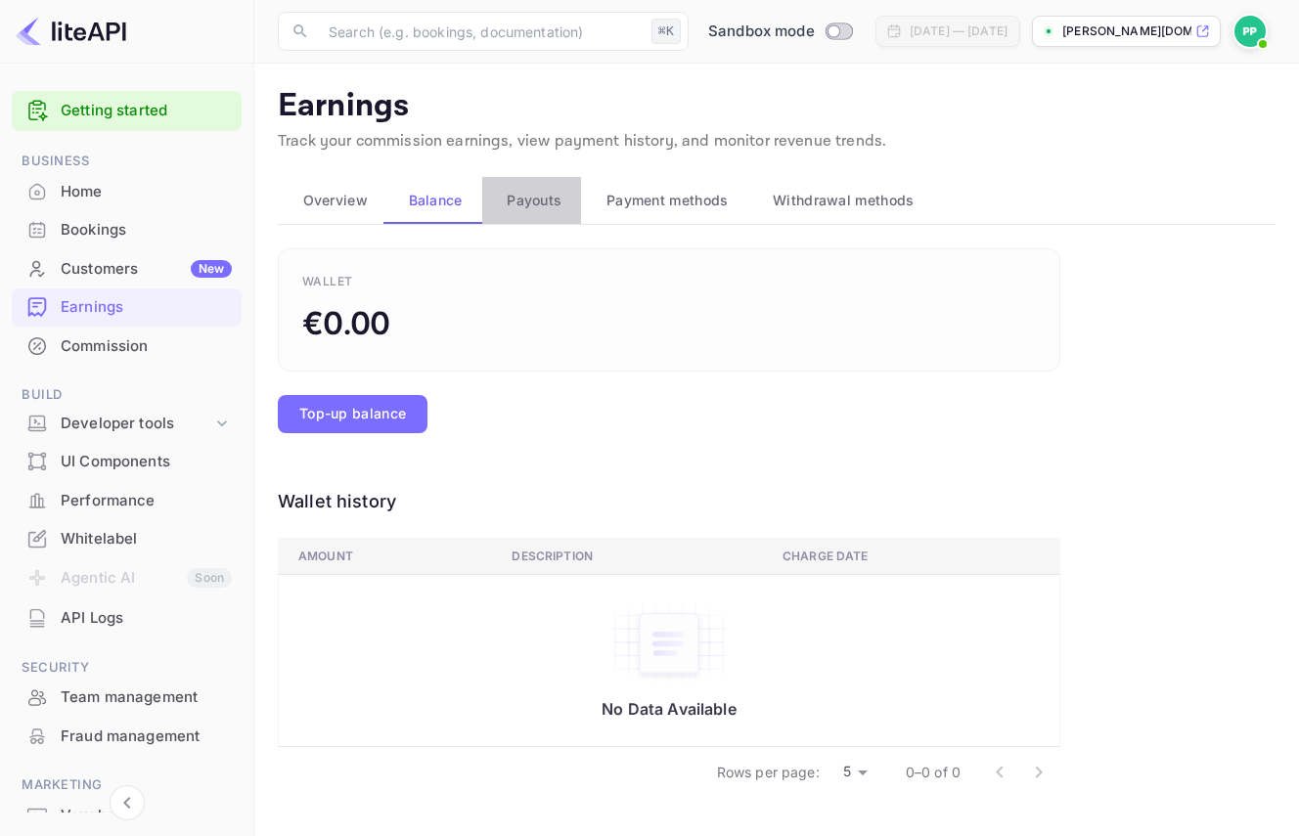
click at [533, 199] on span "Payouts" at bounding box center [534, 200] width 55 height 23
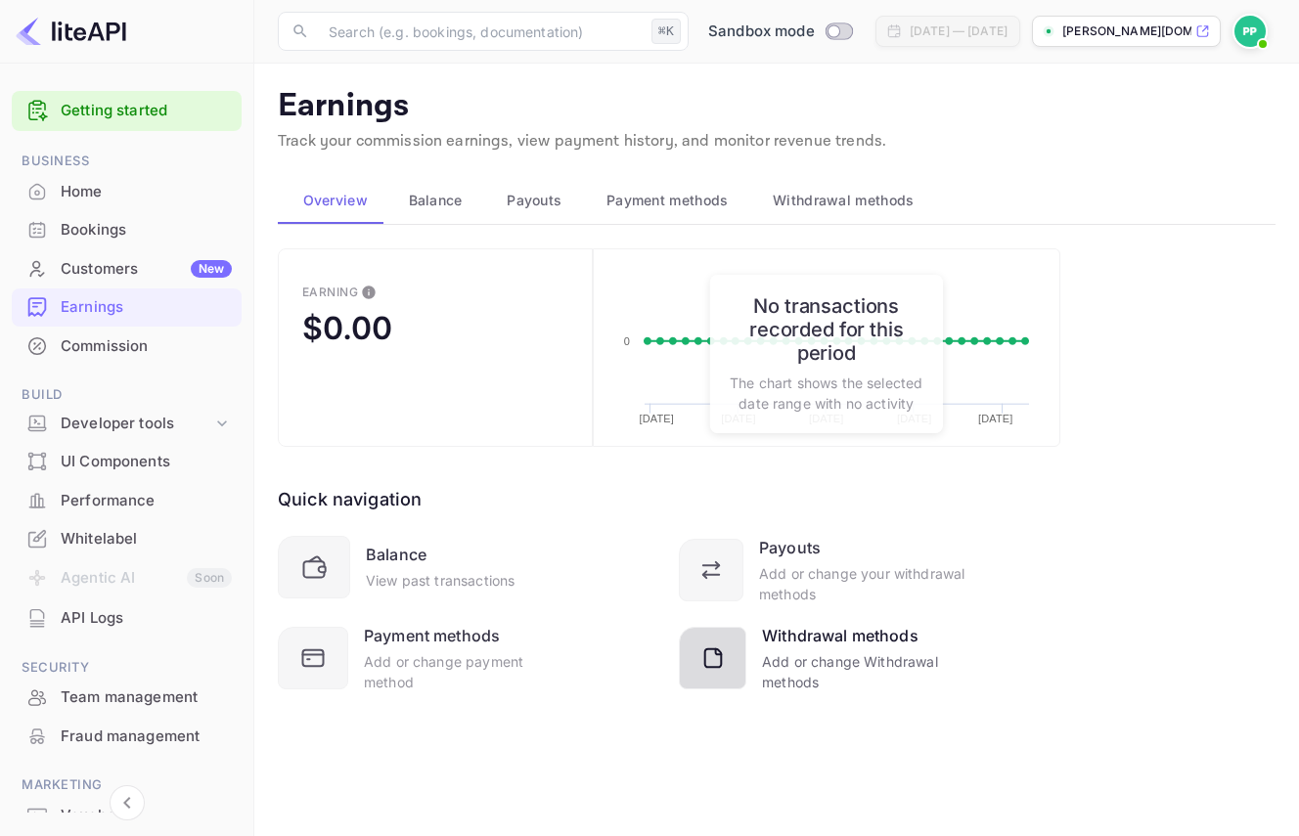
click at [712, 676] on icon at bounding box center [716, 661] width 35 height 35
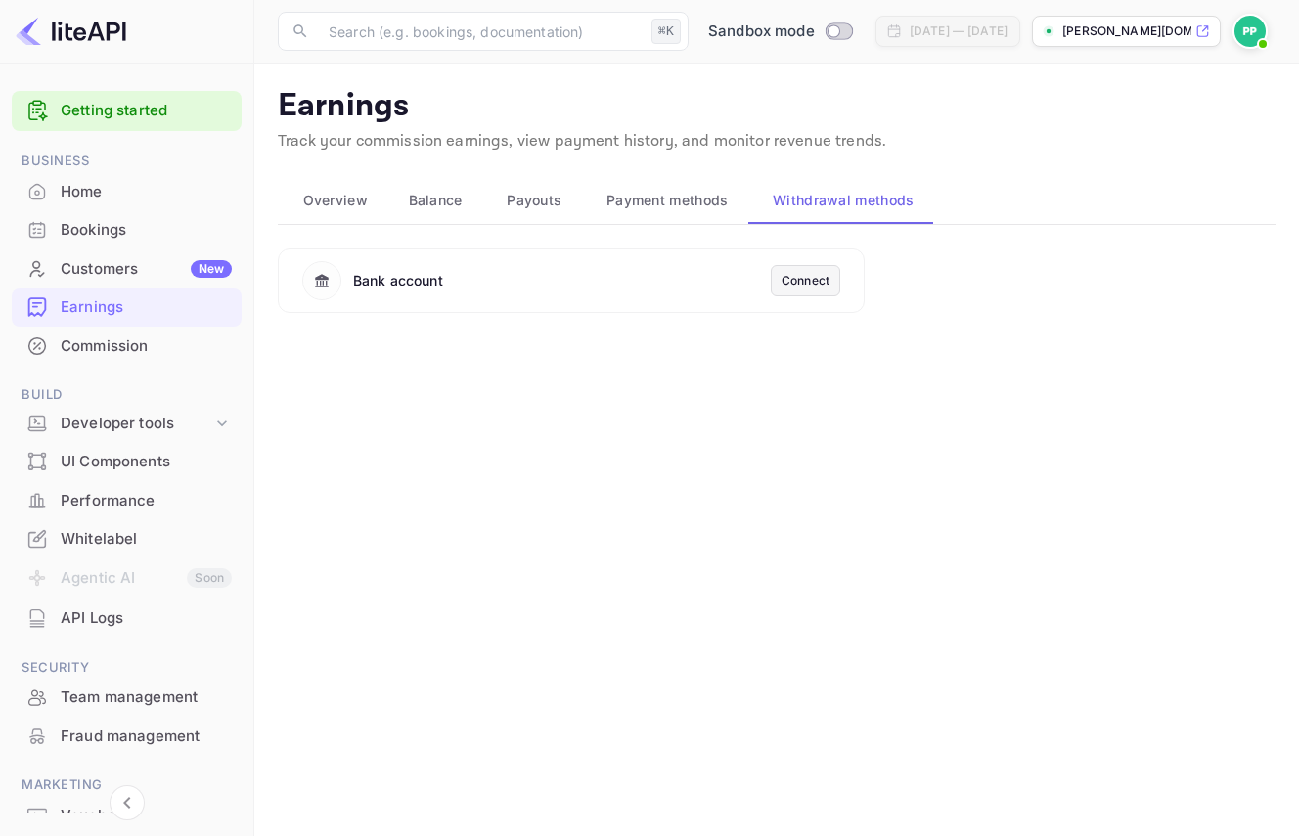
click at [818, 279] on div "Connect" at bounding box center [805, 281] width 48 height 18
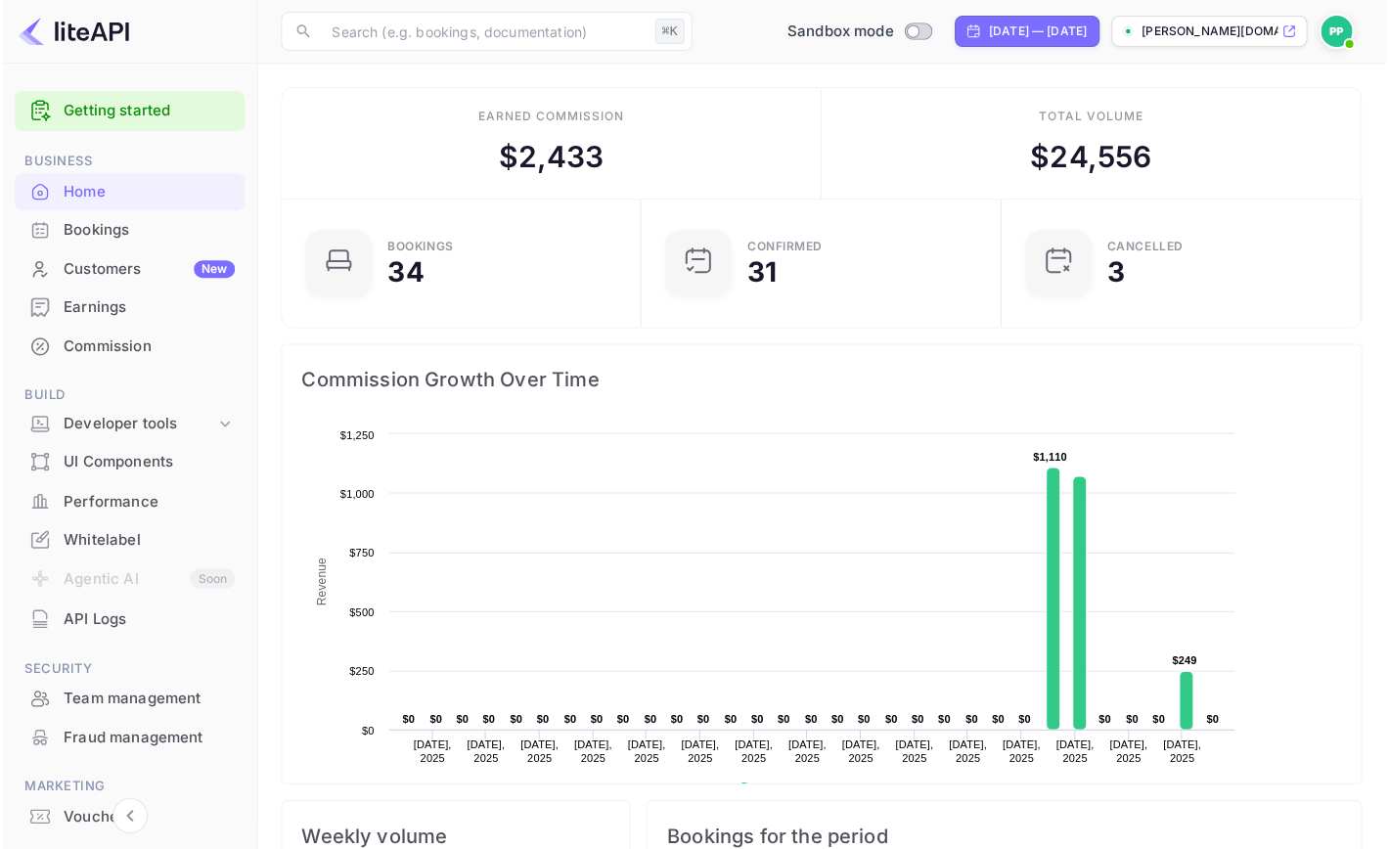
scroll to position [303, 335]
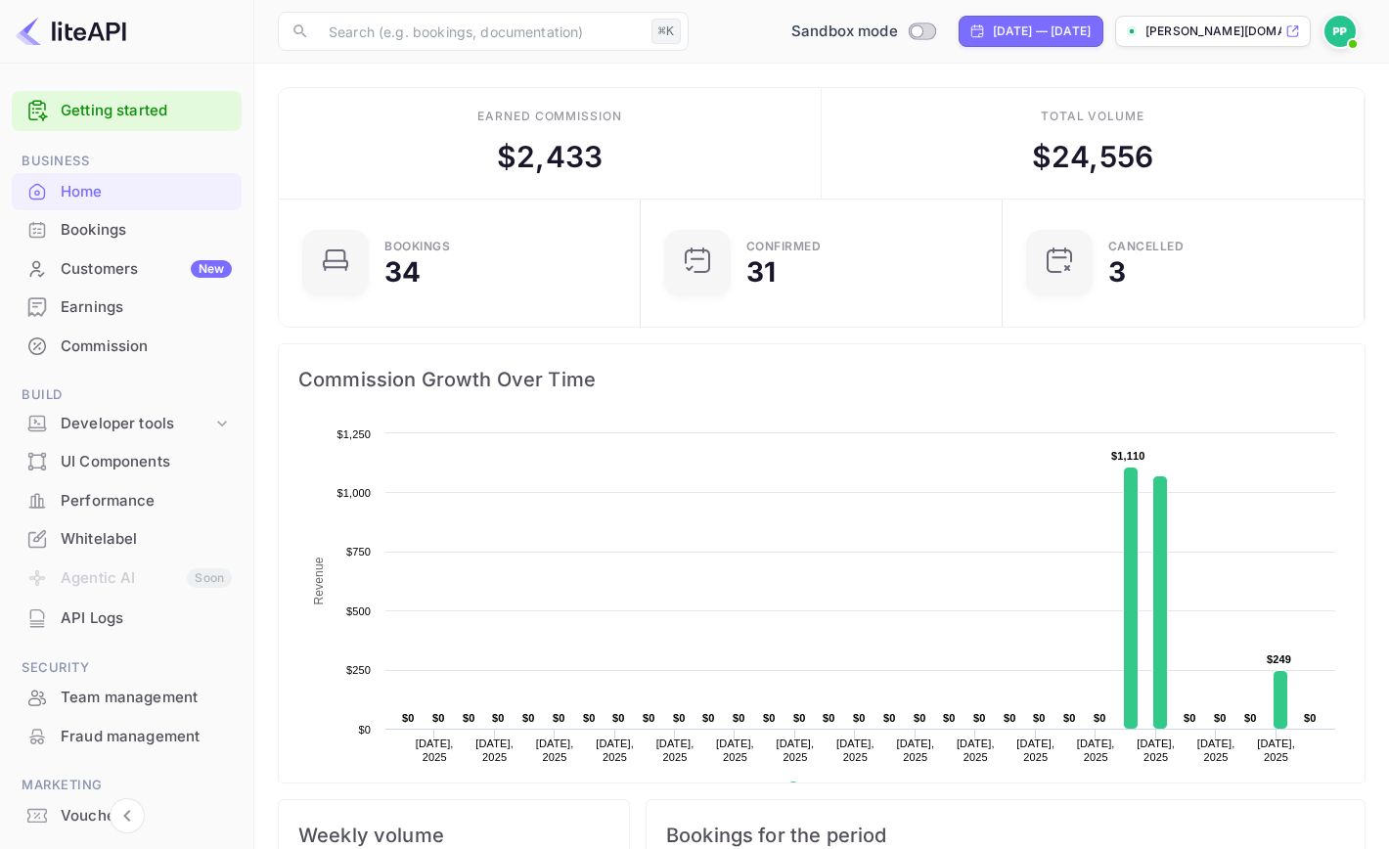
click at [1283, 28] on img at bounding box center [1339, 31] width 31 height 31
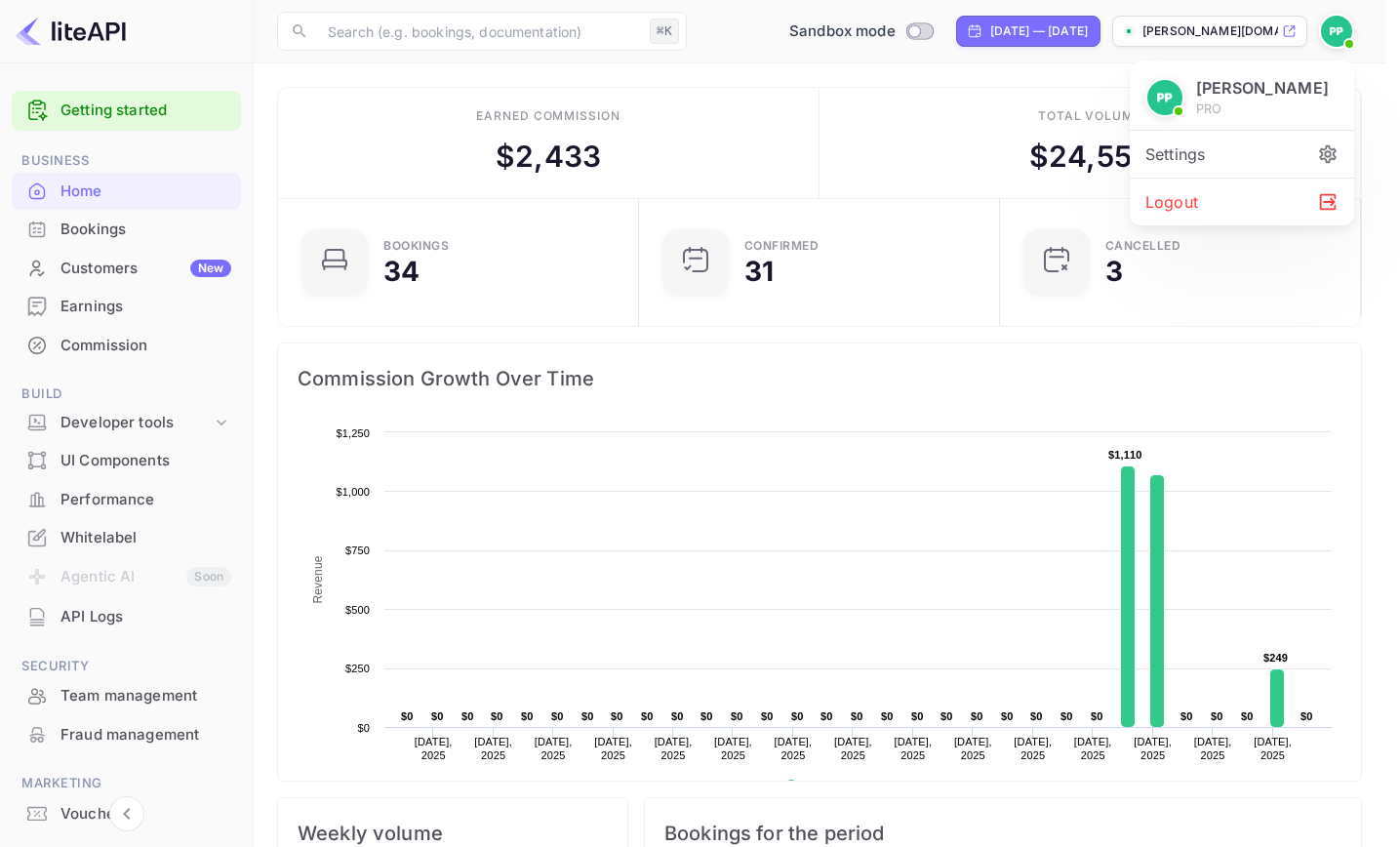
click at [1202, 152] on div "Settings" at bounding box center [1241, 154] width 225 height 47
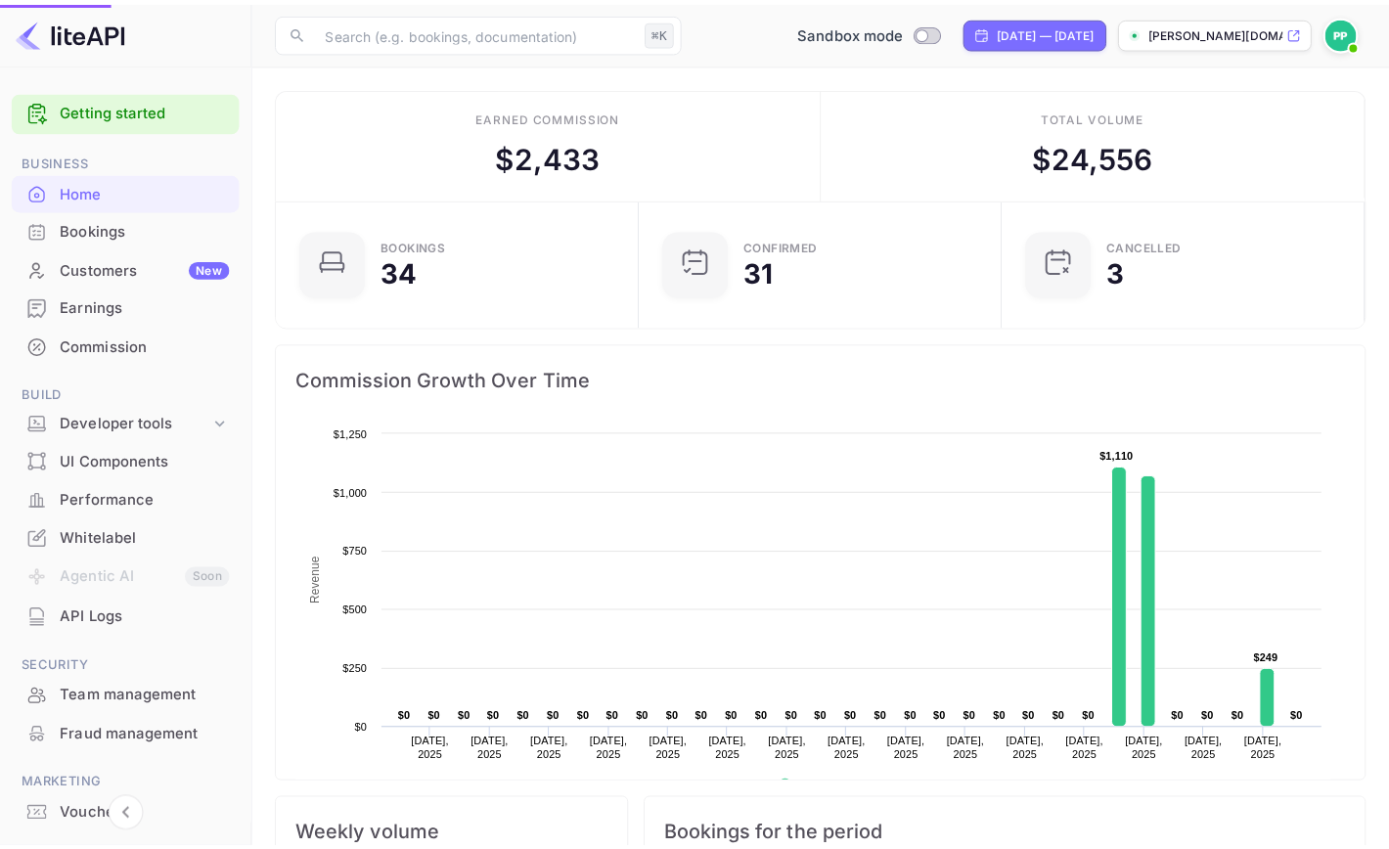
scroll to position [16, 16]
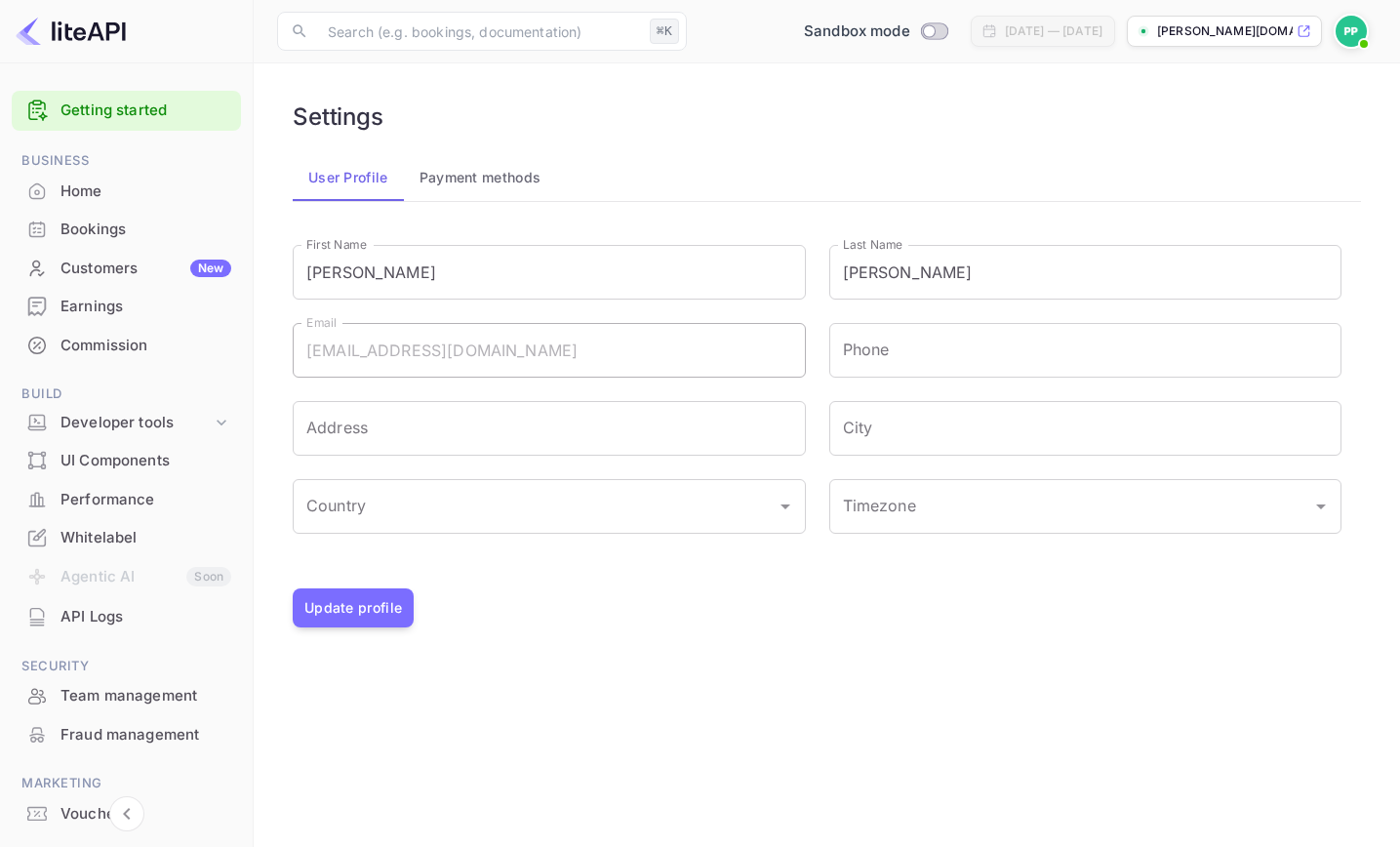
click at [489, 182] on button "Payment methods" at bounding box center [481, 178] width 154 height 47
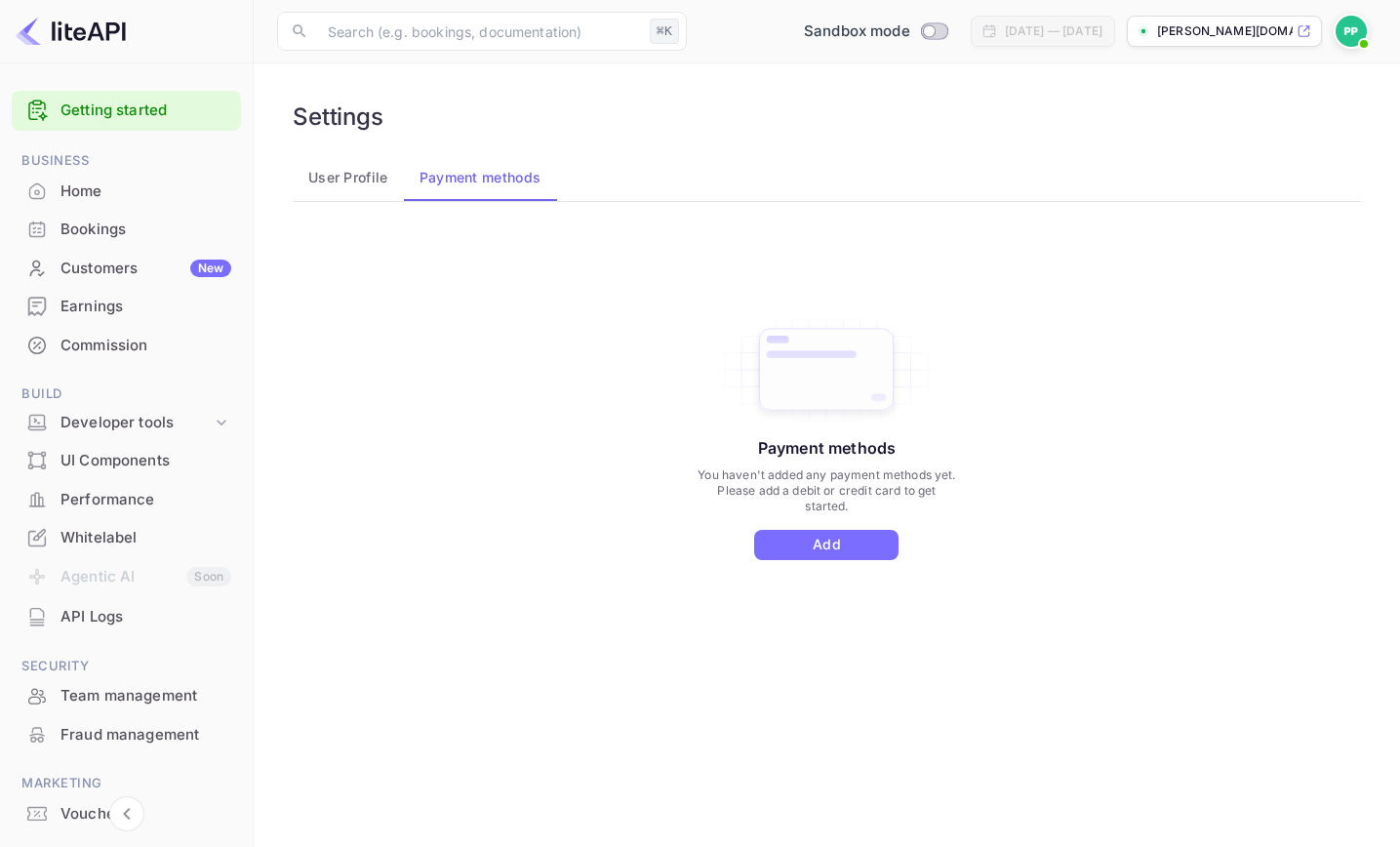
click at [368, 178] on button "User Profile" at bounding box center [347, 178] width 111 height 47
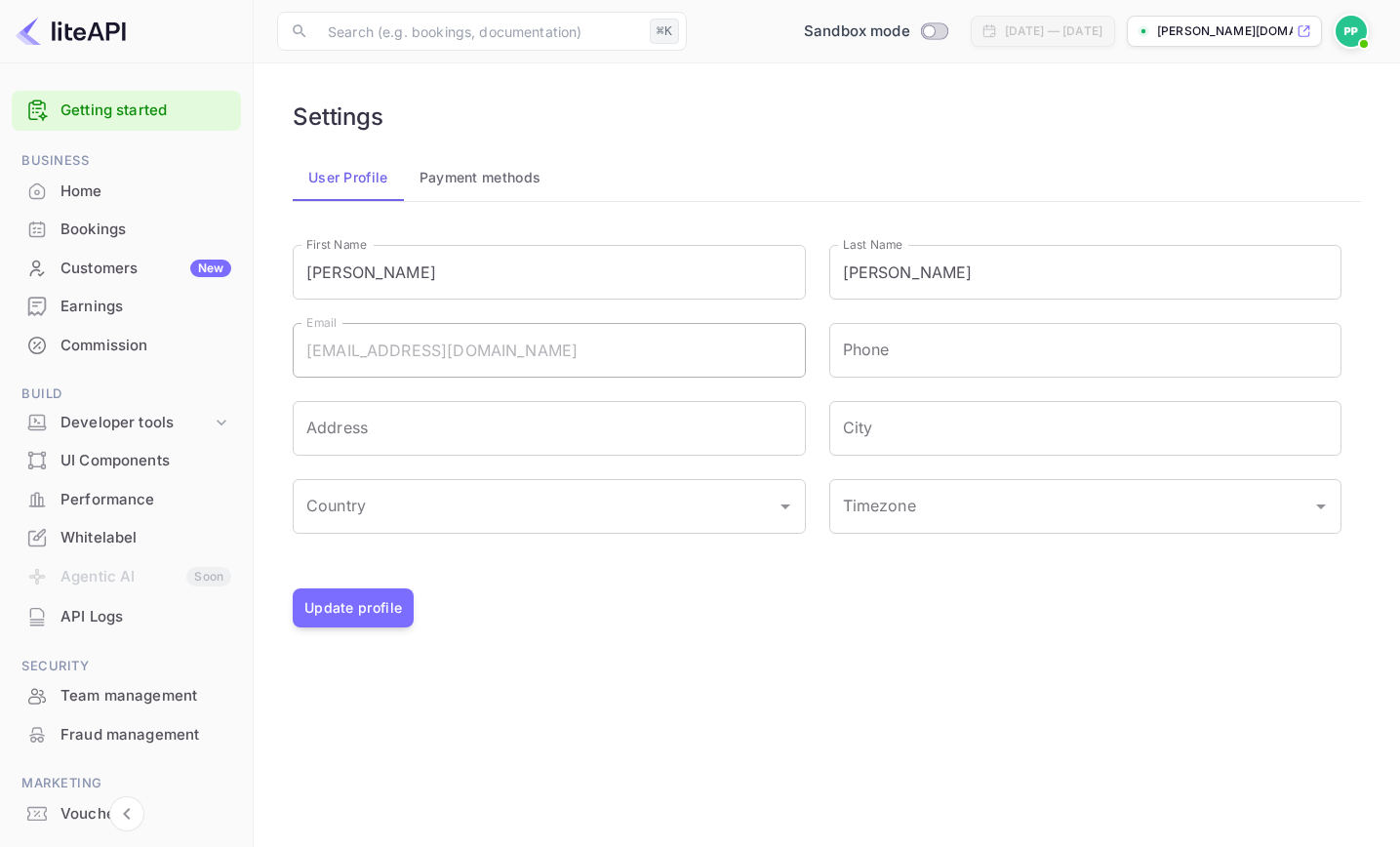
click at [89, 189] on div "Home" at bounding box center [146, 192] width 171 height 22
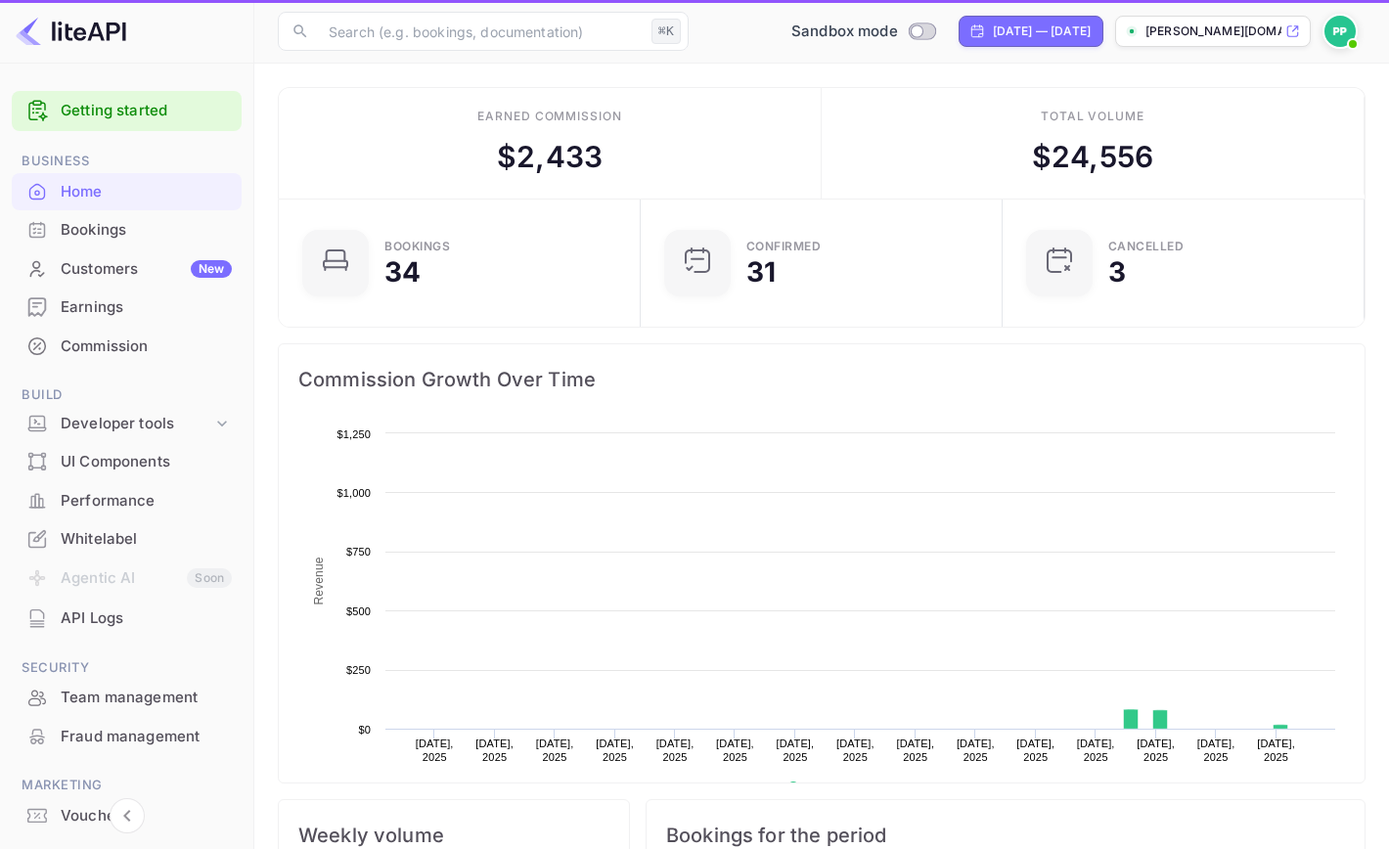
scroll to position [303, 335]
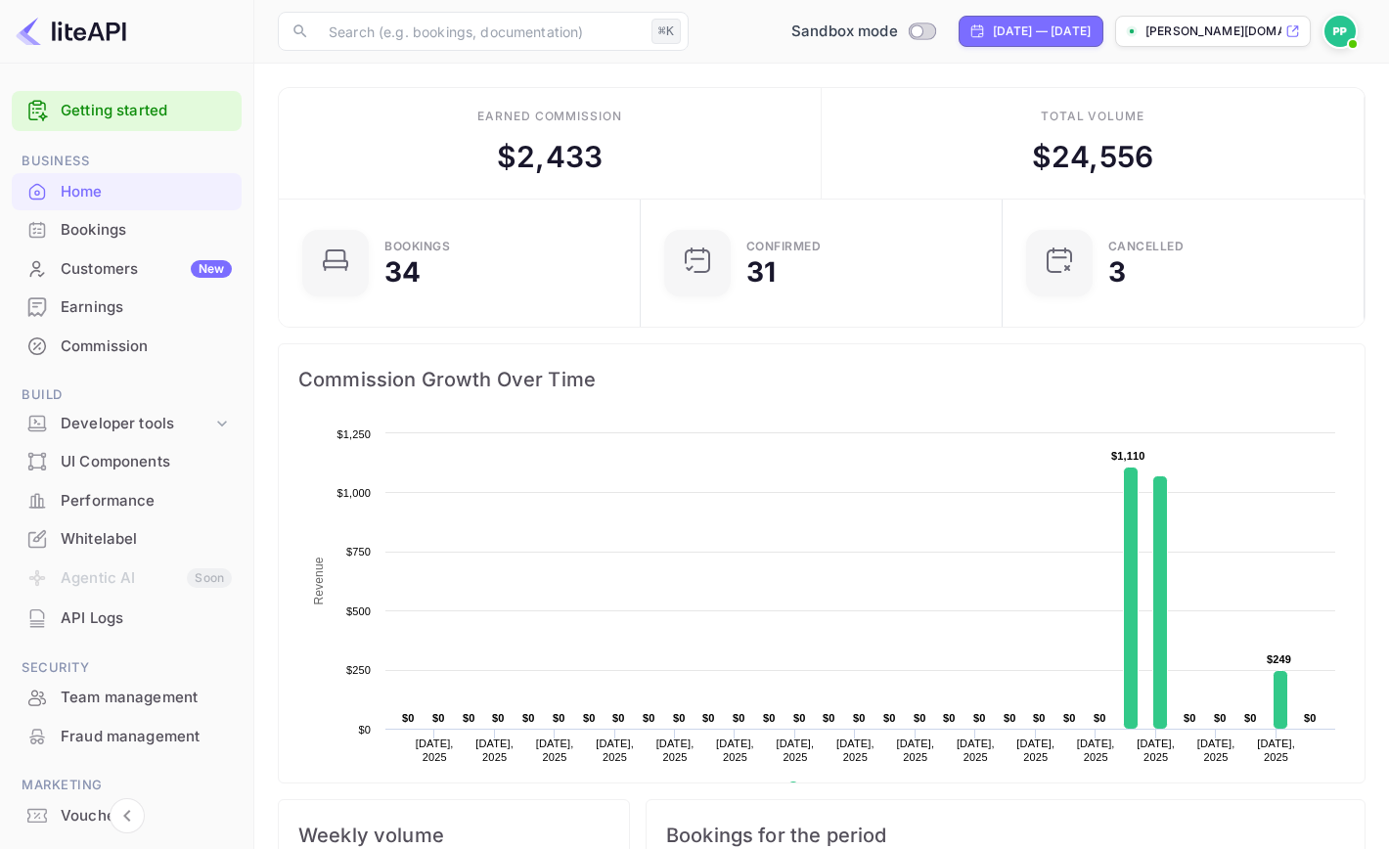
click at [109, 458] on div "UI Components" at bounding box center [146, 462] width 171 height 22
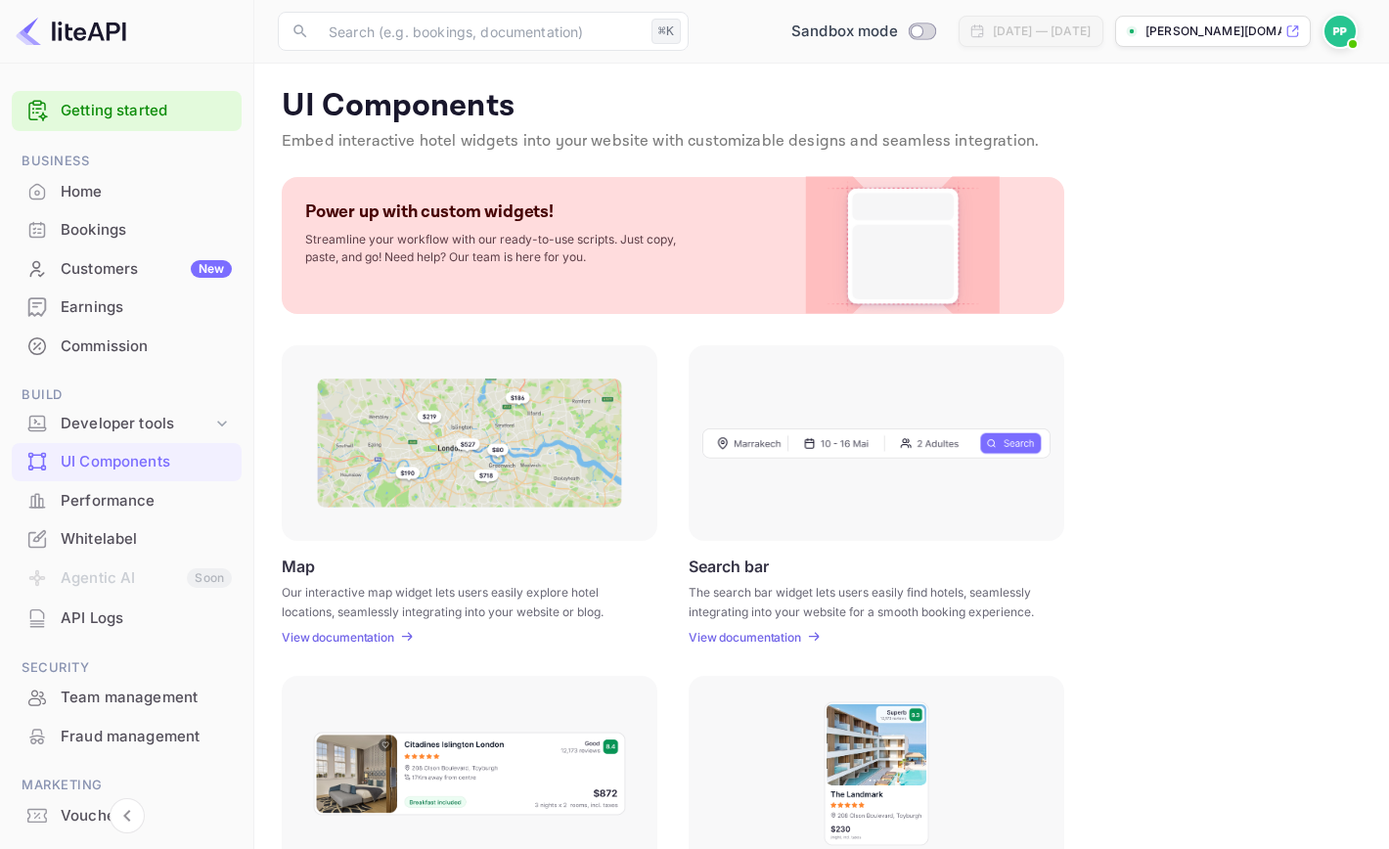
click at [80, 189] on div "Home" at bounding box center [146, 192] width 171 height 22
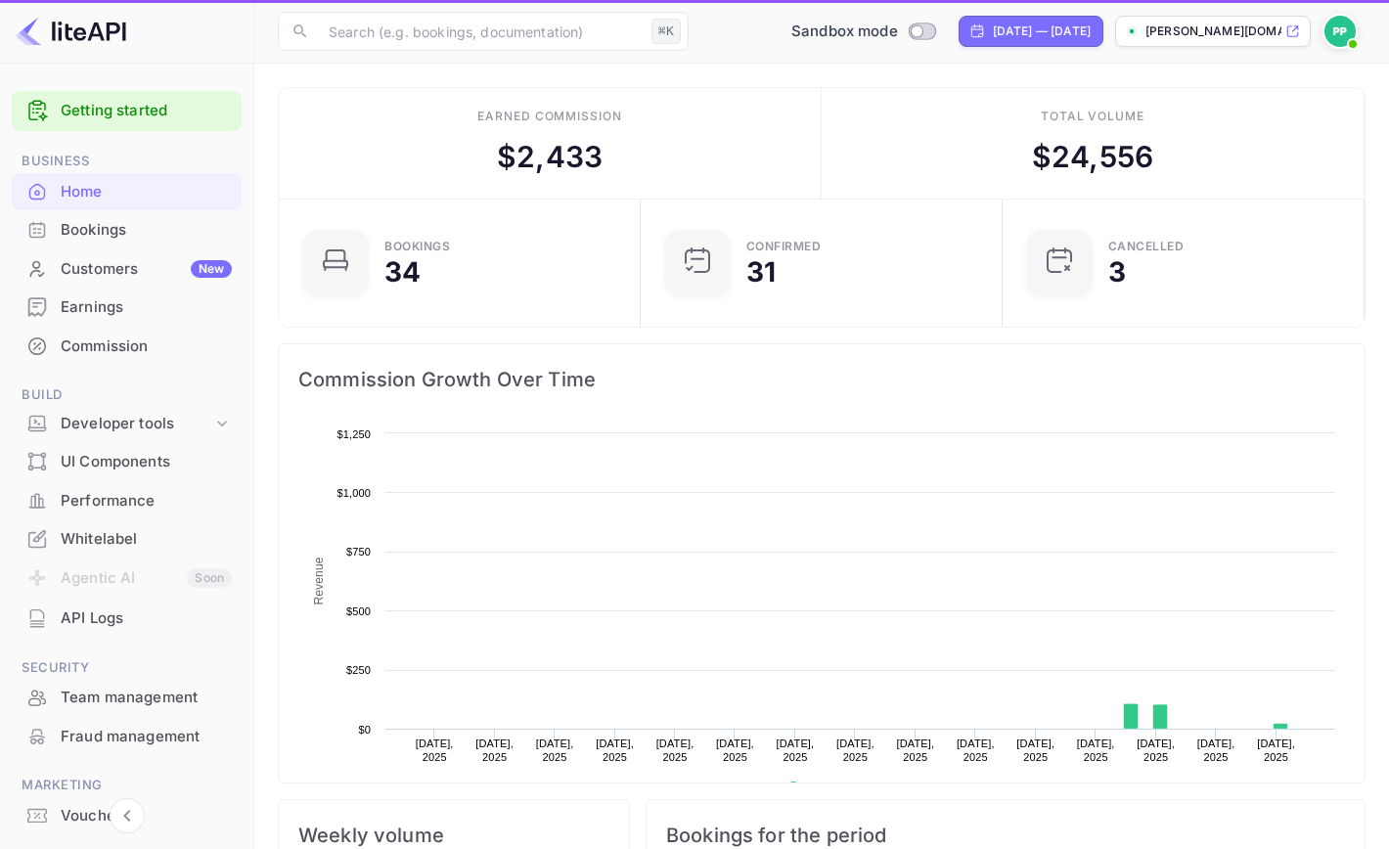
scroll to position [303, 335]
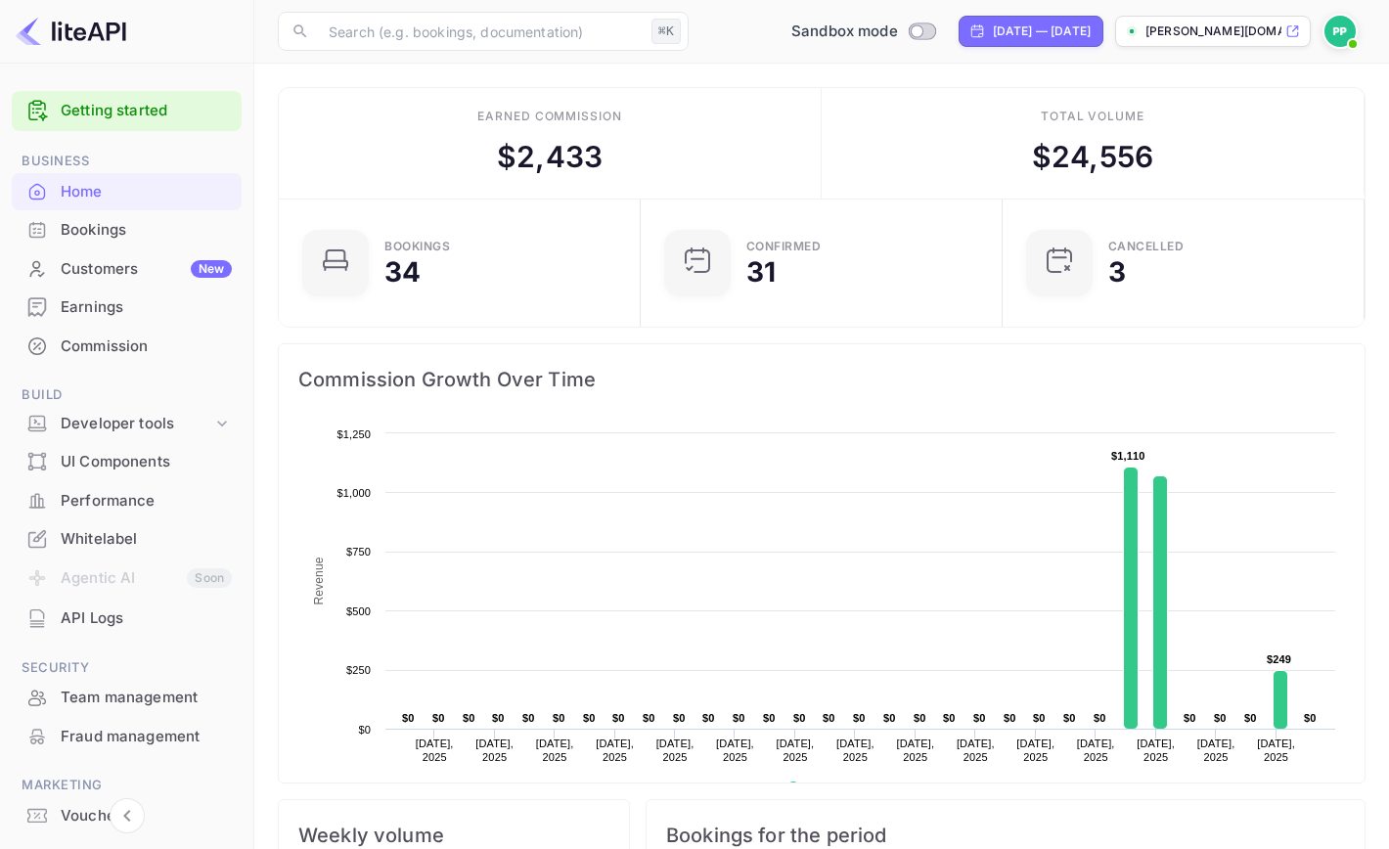
click at [1194, 30] on p "[PERSON_NAME][DOMAIN_NAME]..." at bounding box center [1213, 31] width 136 height 18
